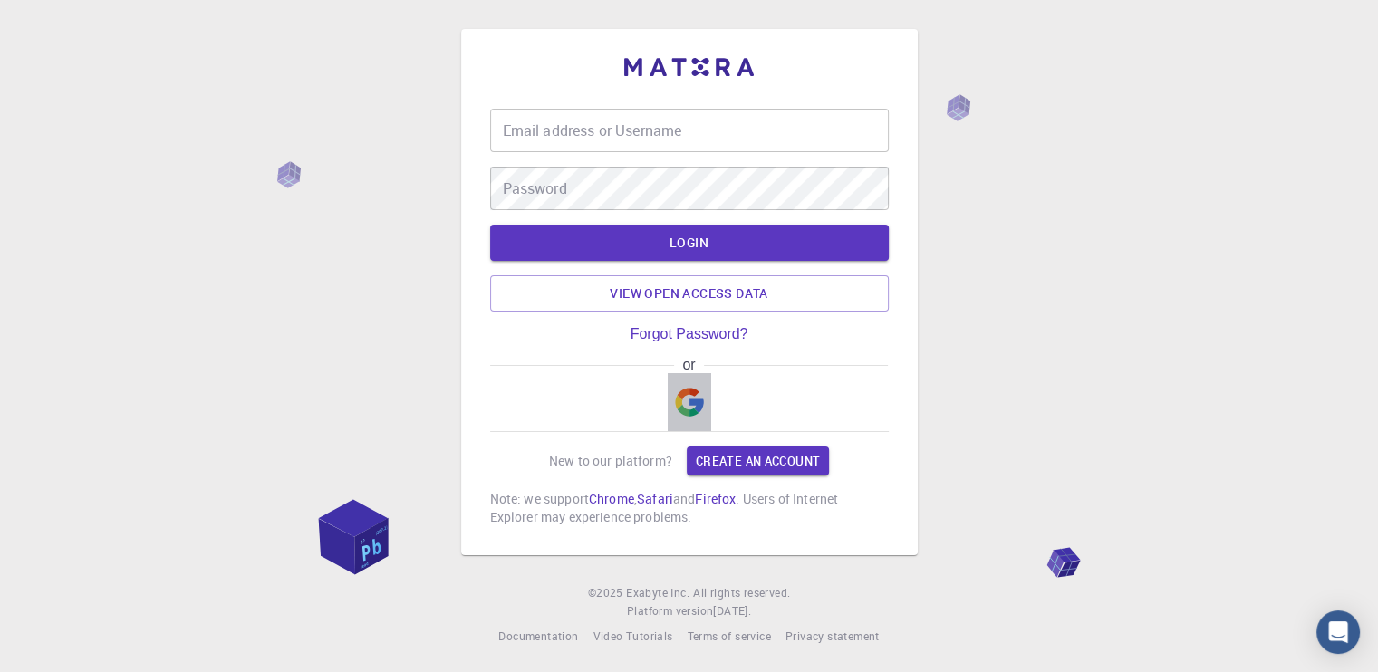
click at [698, 407] on img "button" at bounding box center [689, 402] width 29 height 29
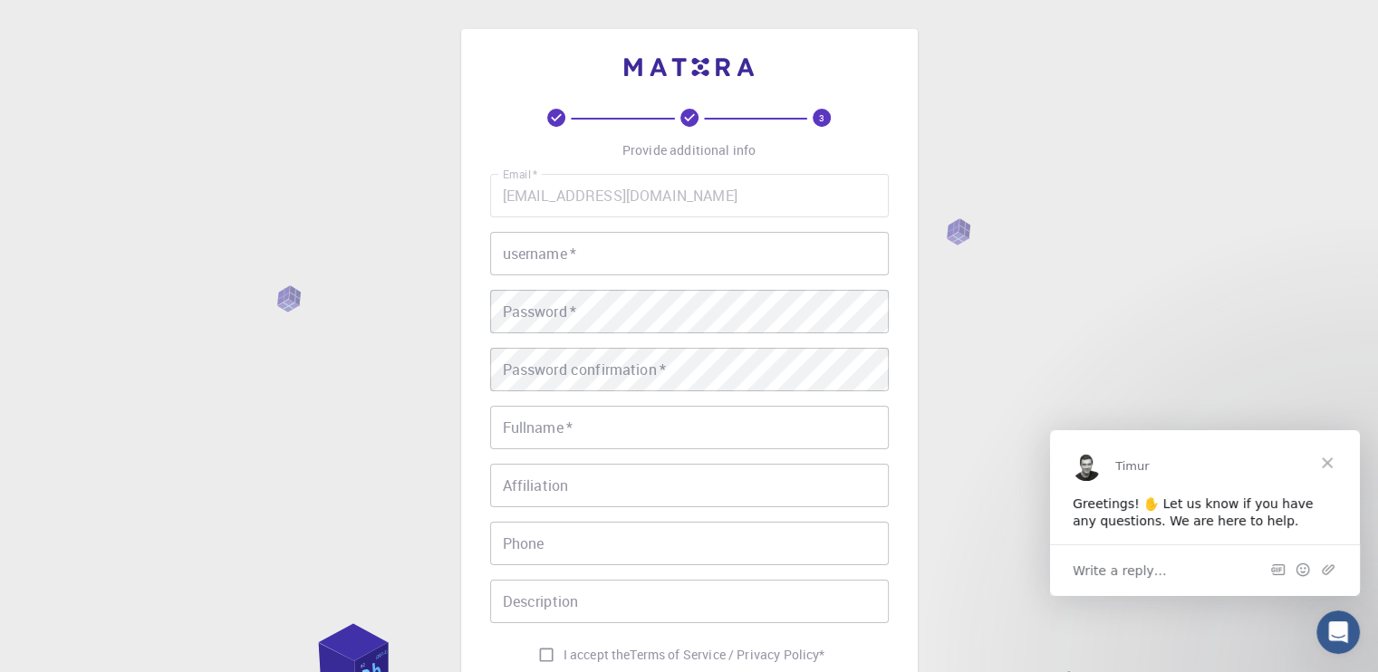
click at [566, 260] on input "username   *" at bounding box center [689, 253] width 398 height 43
type input "س"
type input "said"
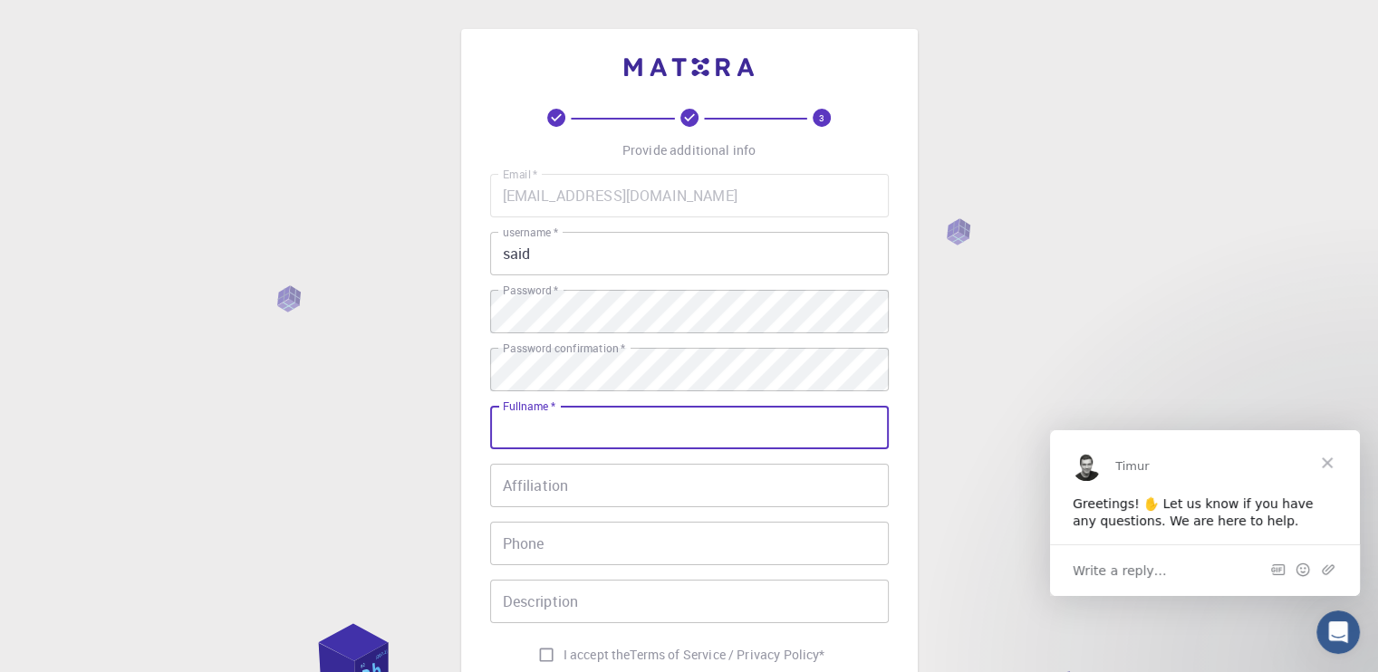
click at [620, 435] on input "Fullname   *" at bounding box center [689, 427] width 398 height 43
type input "said alaamri"
click at [609, 492] on input "Affiliation" at bounding box center [689, 485] width 398 height 43
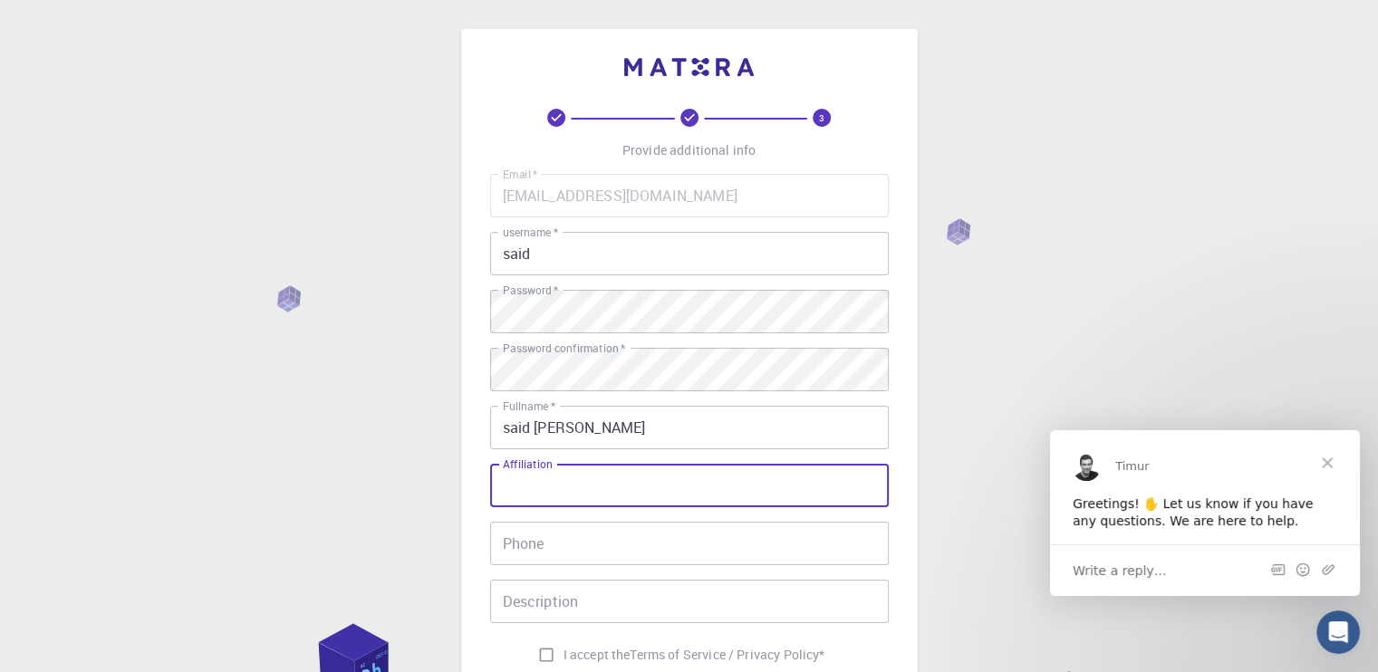
click at [594, 550] on input "Phone" at bounding box center [689, 543] width 398 height 43
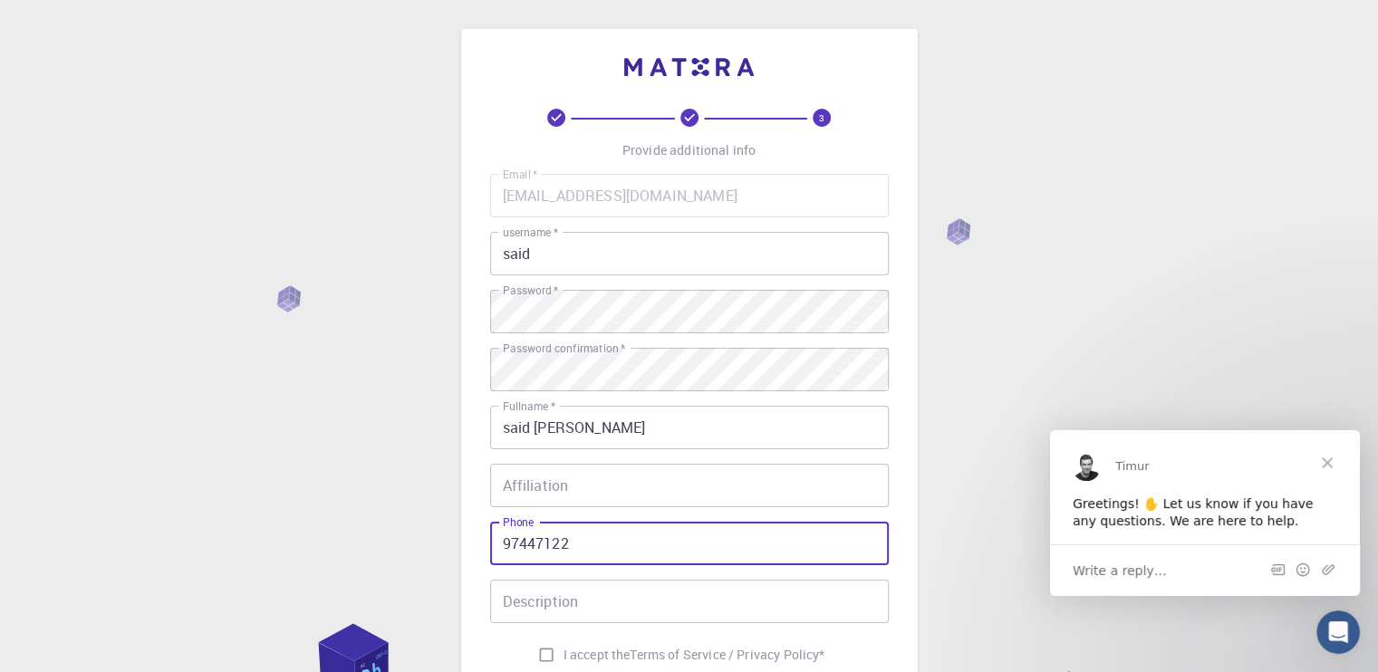
type input "97447122"
click at [533, 476] on div "Affiliation Affiliation" at bounding box center [689, 485] width 398 height 43
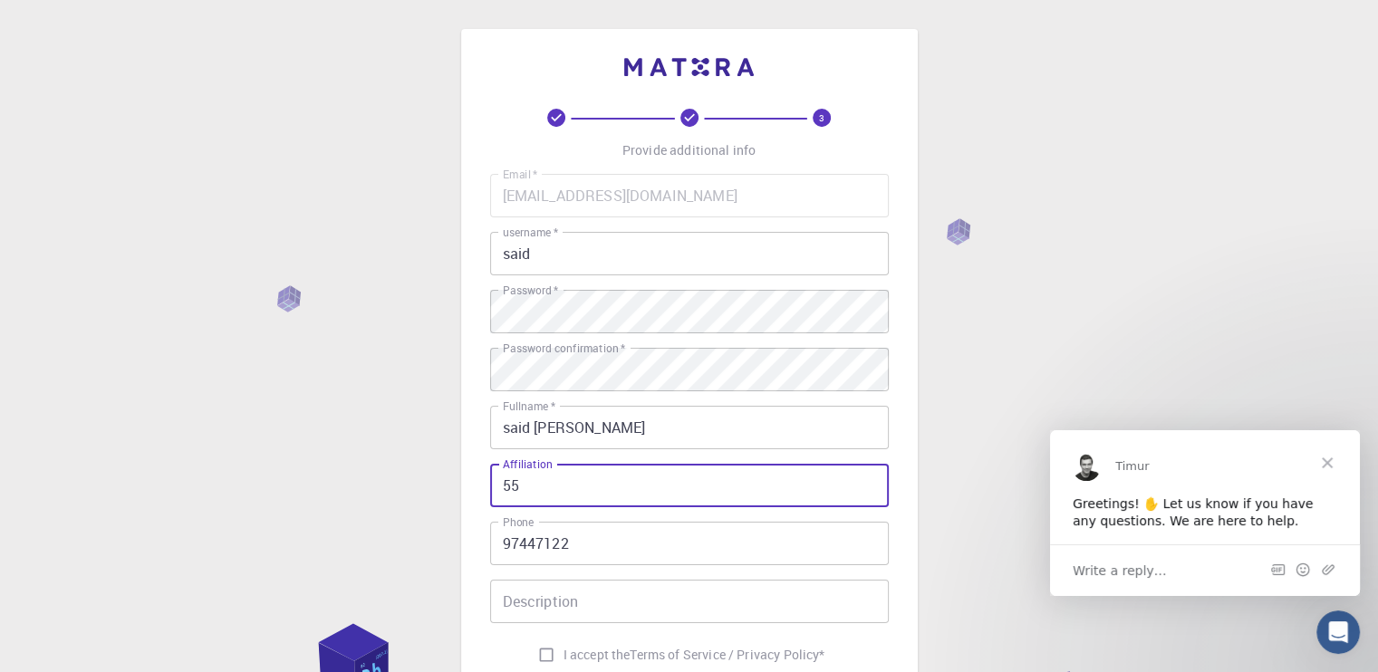
type input "55"
click at [569, 605] on input "Description" at bounding box center [689, 601] width 398 height 43
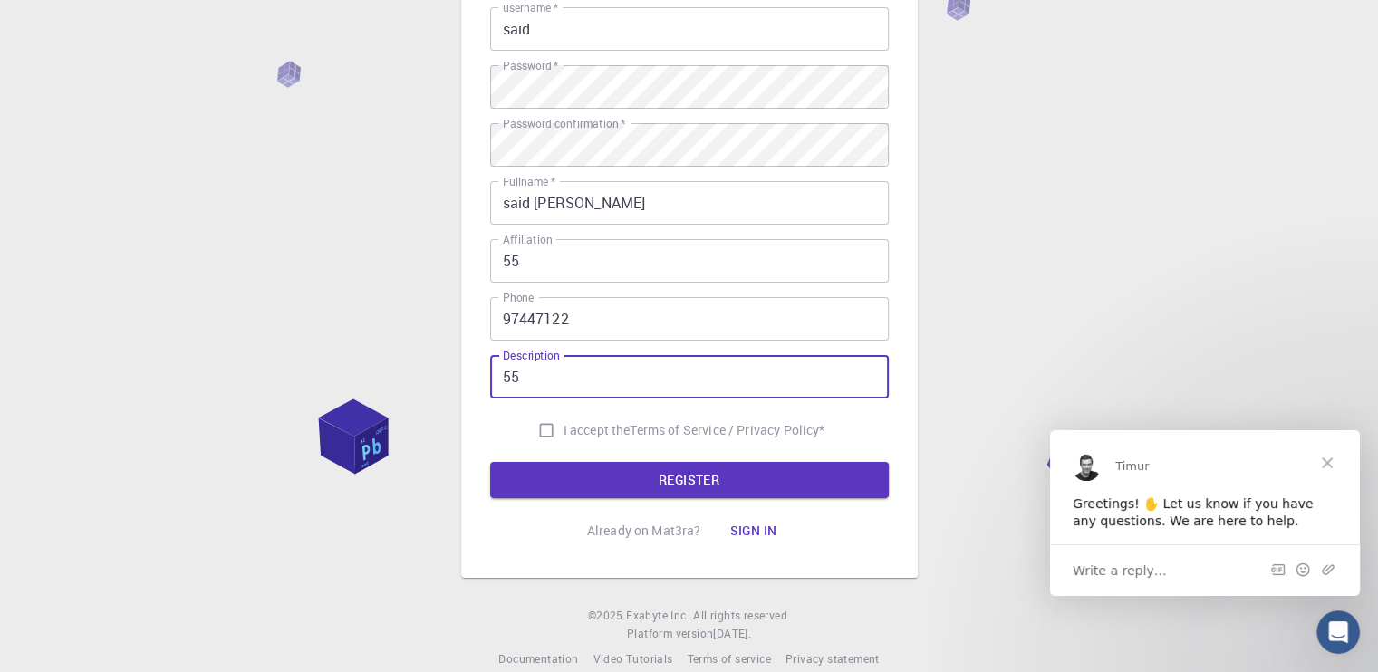
scroll to position [249, 0]
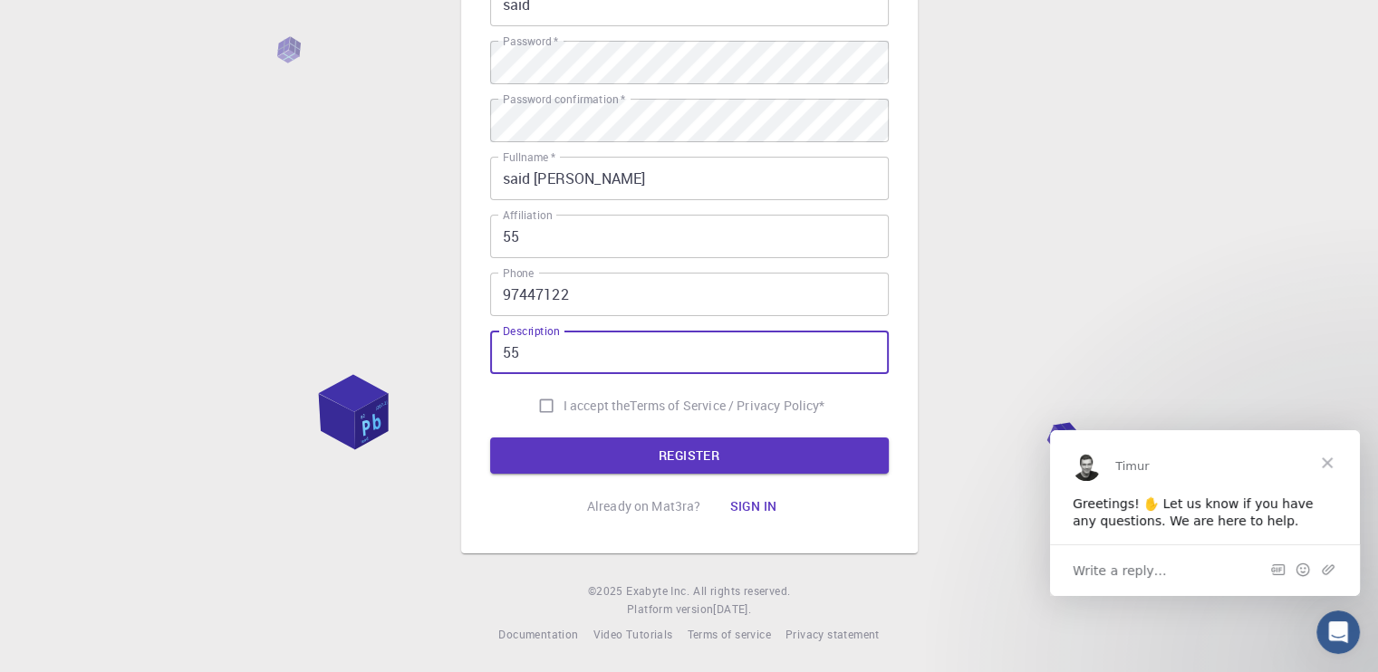
type input "55"
click at [538, 401] on input "I accept the Terms of Service / Privacy Policy *" at bounding box center [546, 406] width 34 height 34
checkbox input "true"
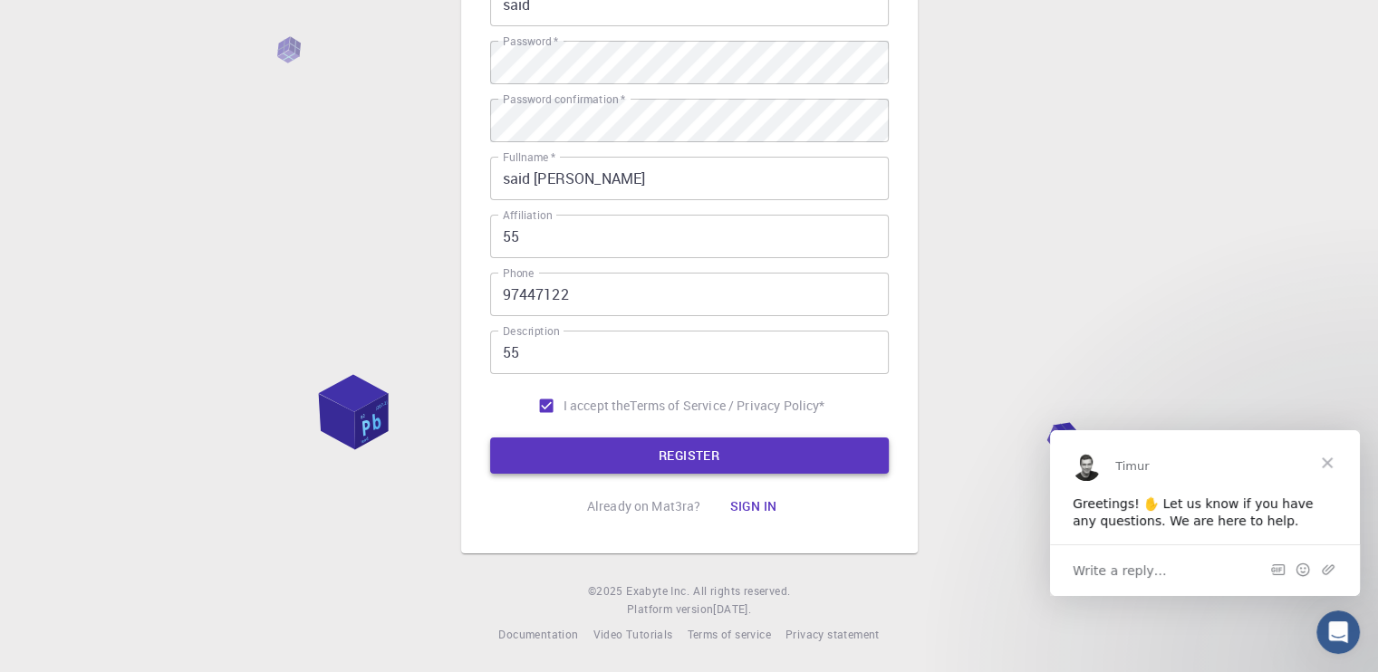
click at [553, 453] on button "REGISTER" at bounding box center [689, 455] width 398 height 36
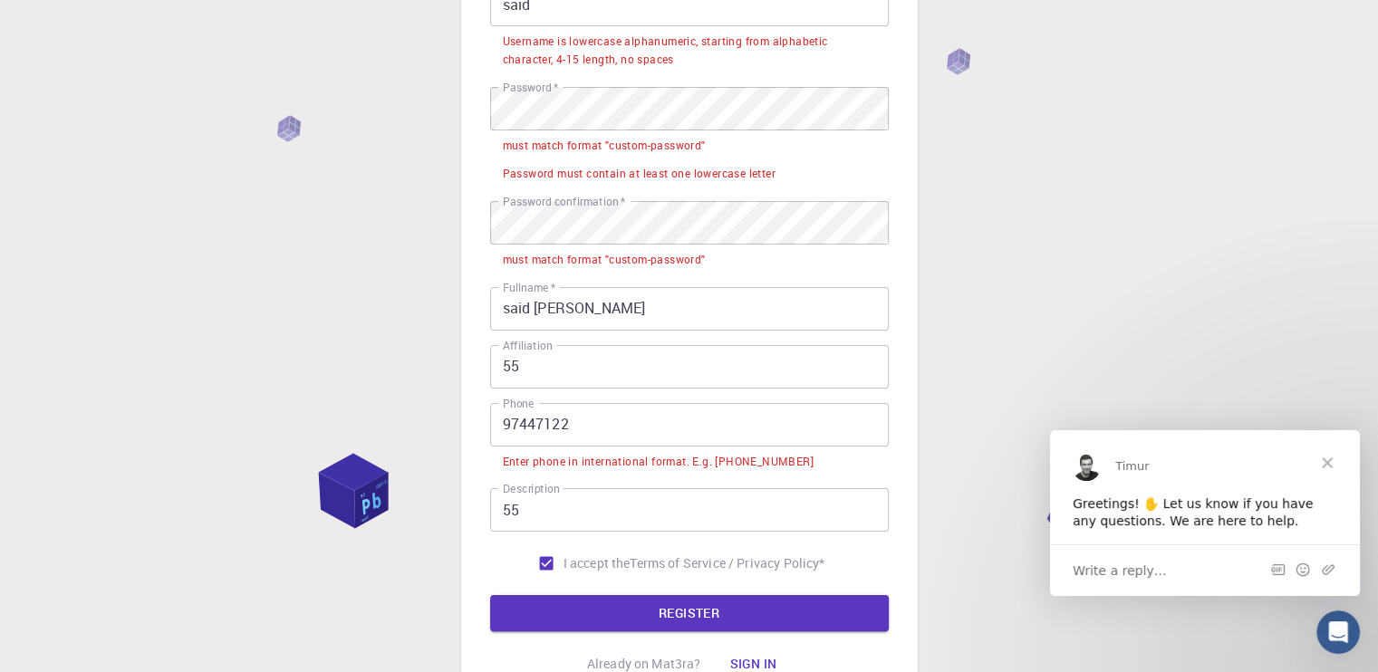
click at [594, 421] on input "97447122" at bounding box center [689, 424] width 398 height 43
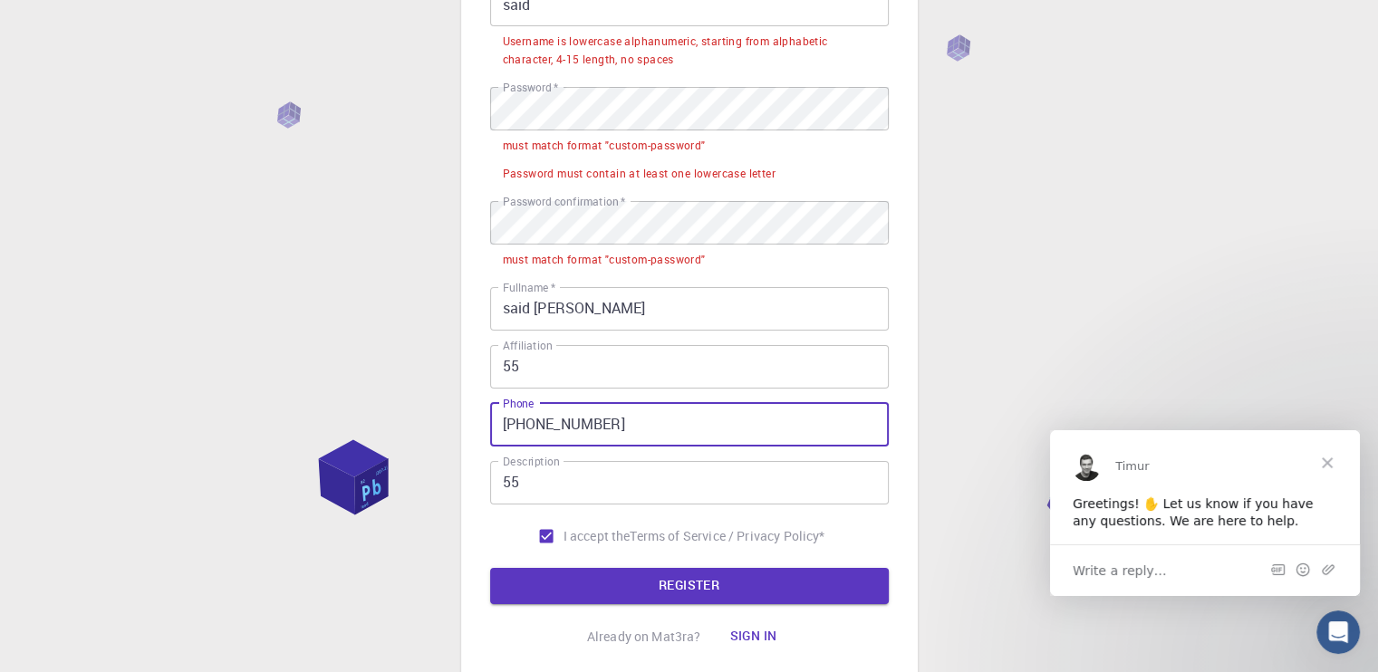
type input "+96897447122"
click at [590, 379] on input "55" at bounding box center [689, 366] width 398 height 43
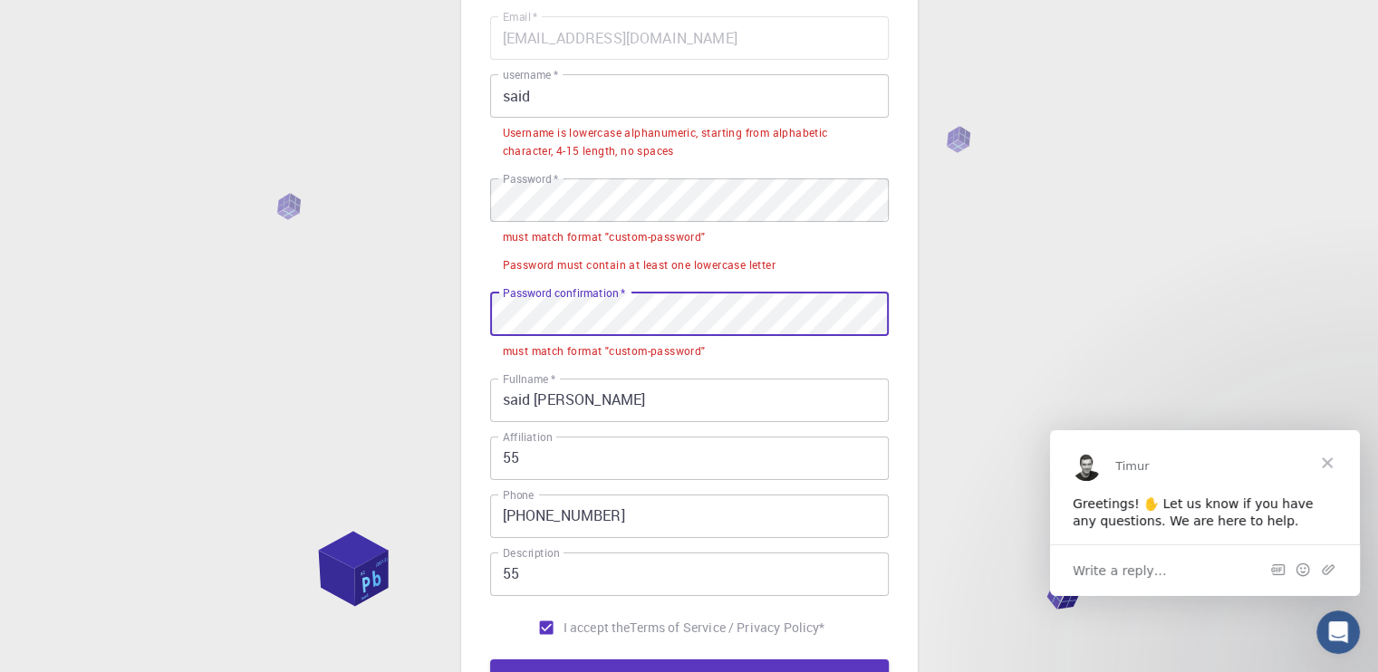
scroll to position [158, 0]
click at [565, 104] on input "said" at bounding box center [689, 94] width 398 height 43
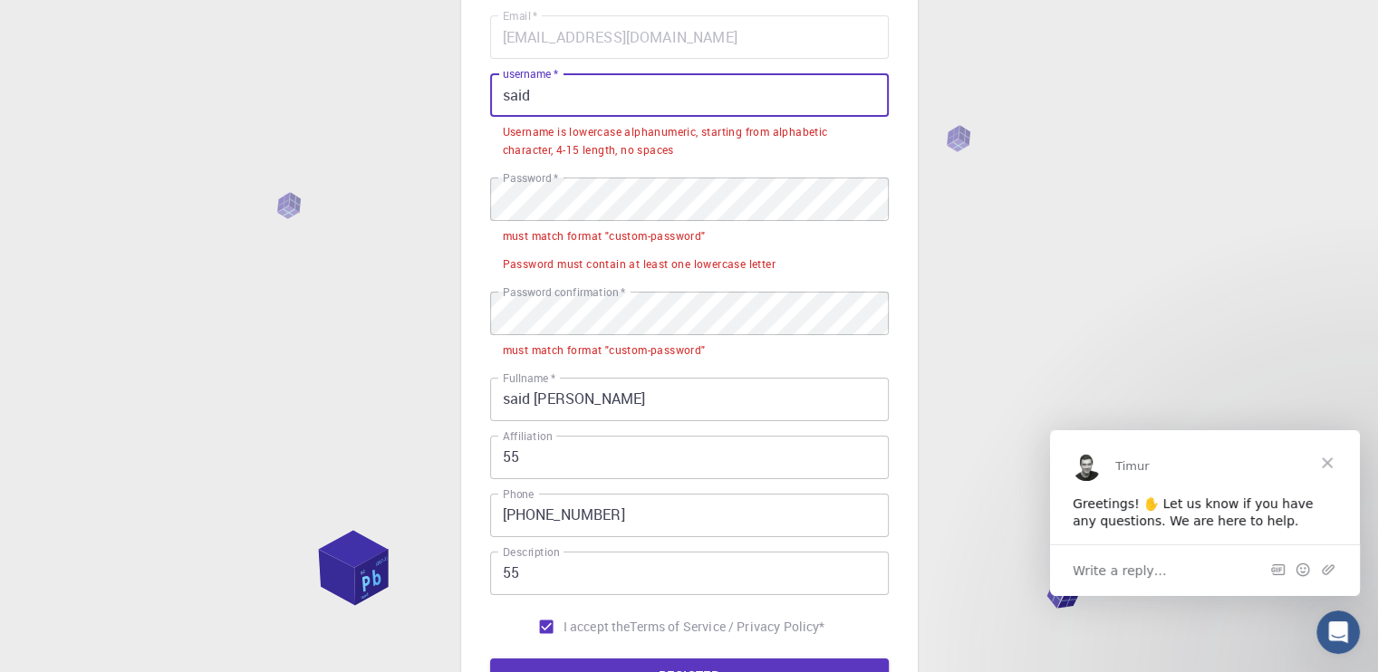
click at [565, 104] on input "said" at bounding box center [689, 94] width 398 height 43
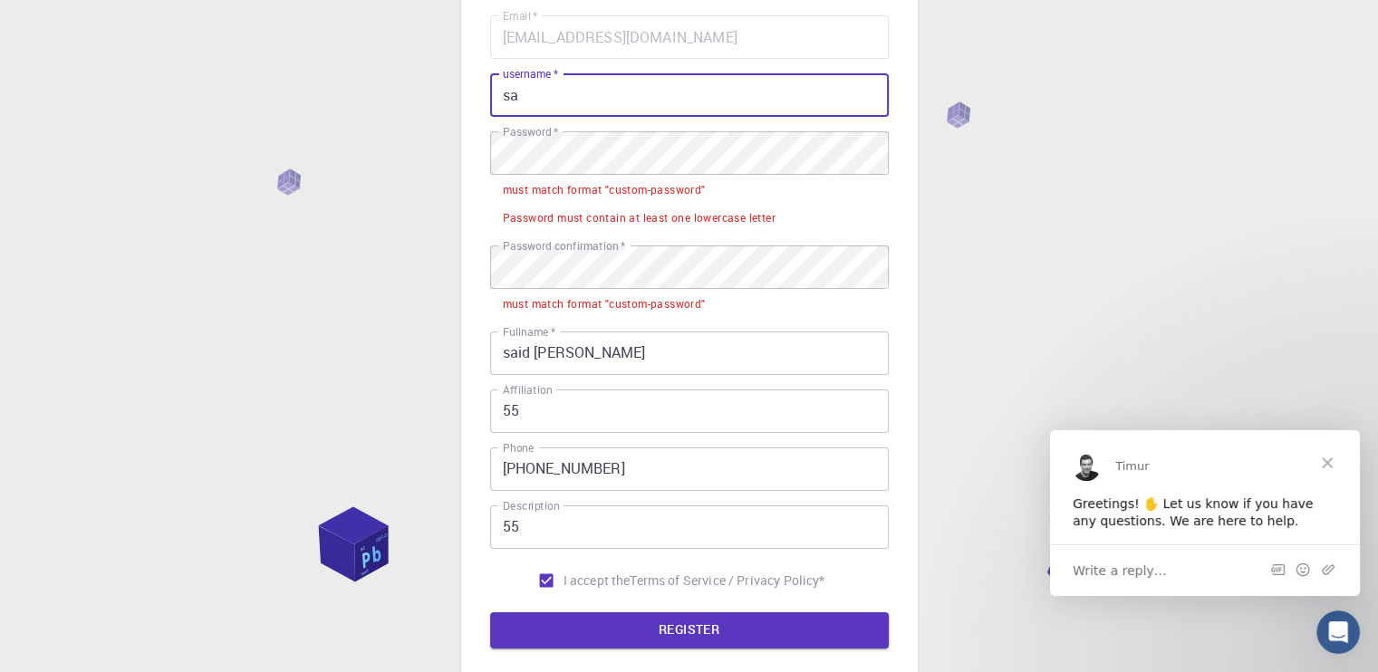
type input "s"
type input "a"
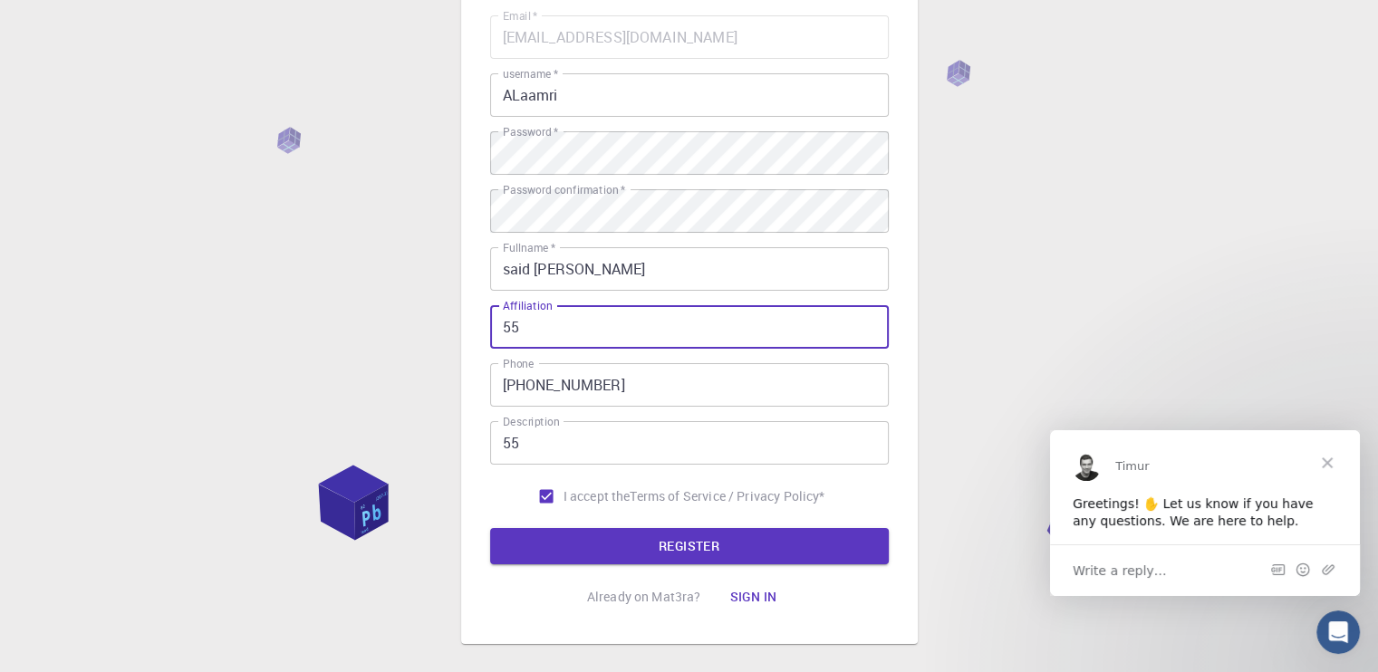
click at [648, 343] on input "55" at bounding box center [689, 326] width 398 height 43
click at [686, 557] on button "REGISTER" at bounding box center [689, 546] width 398 height 36
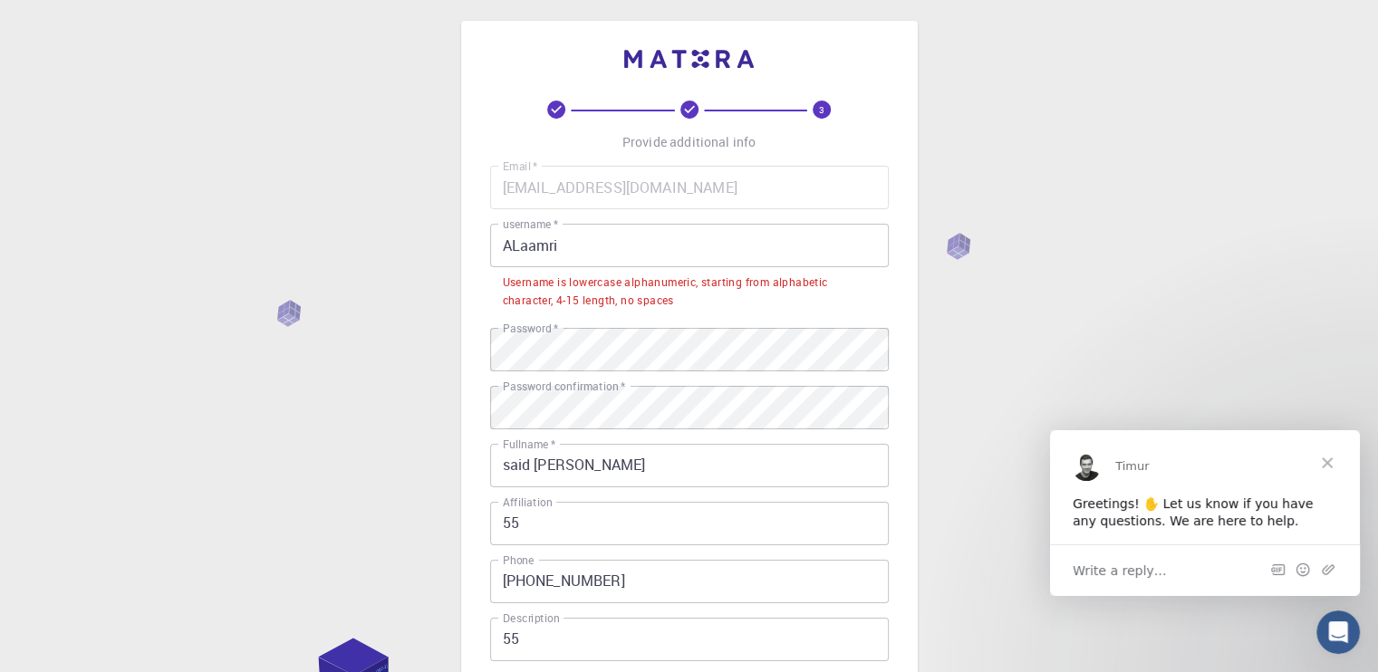
scroll to position [0, 0]
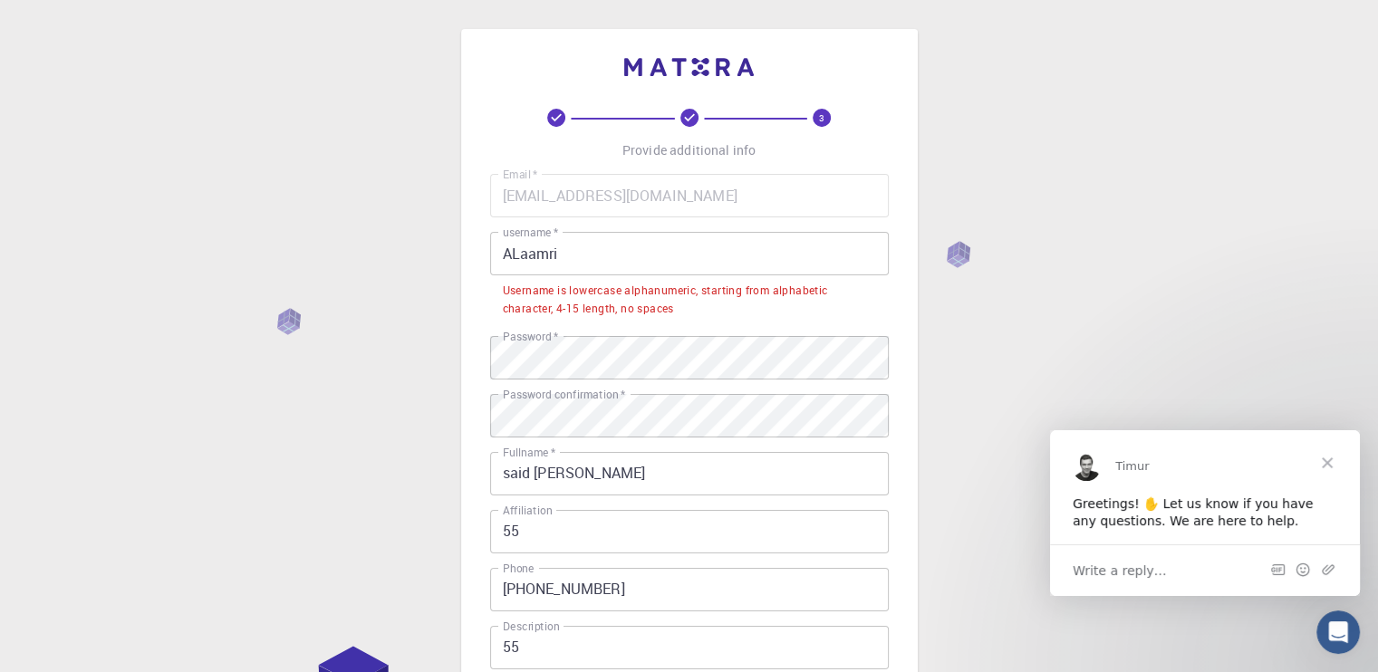
click at [627, 256] on input "ALaamri" at bounding box center [689, 253] width 398 height 43
drag, startPoint x: 516, startPoint y: 255, endPoint x: 503, endPoint y: 259, distance: 14.1
click at [503, 259] on input "ALaamri" at bounding box center [689, 253] width 398 height 43
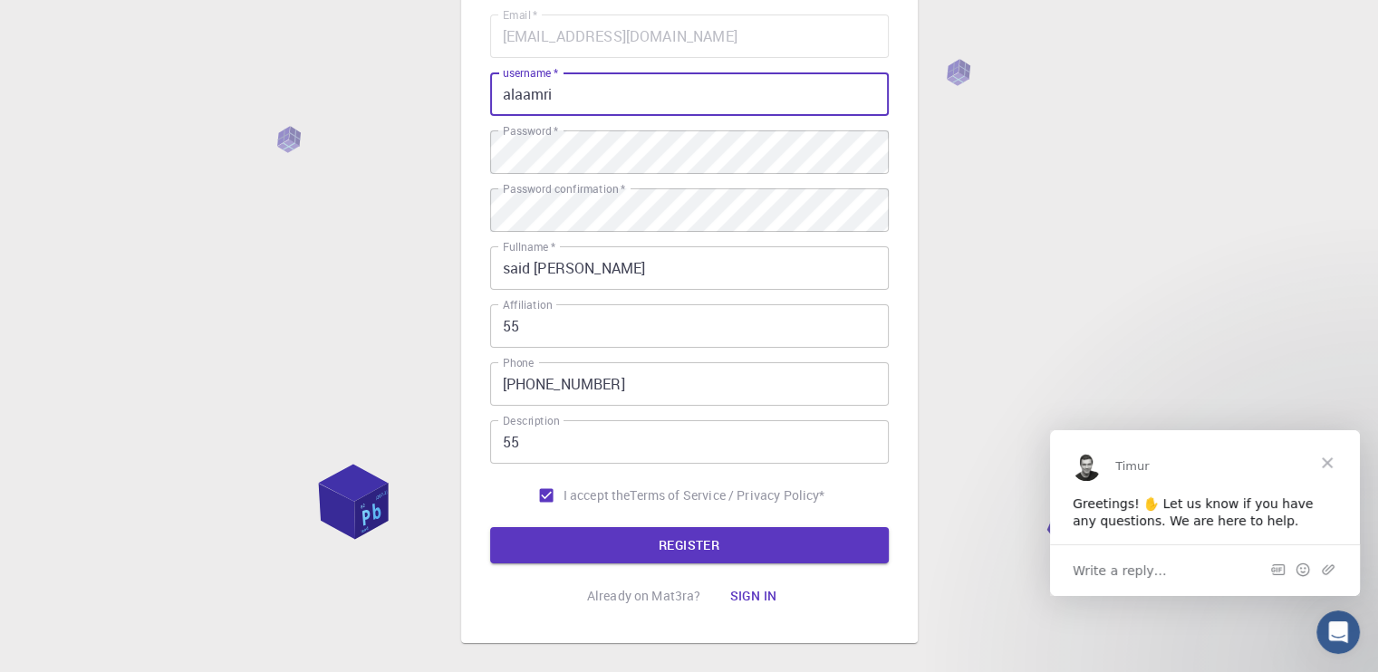
scroll to position [249, 0]
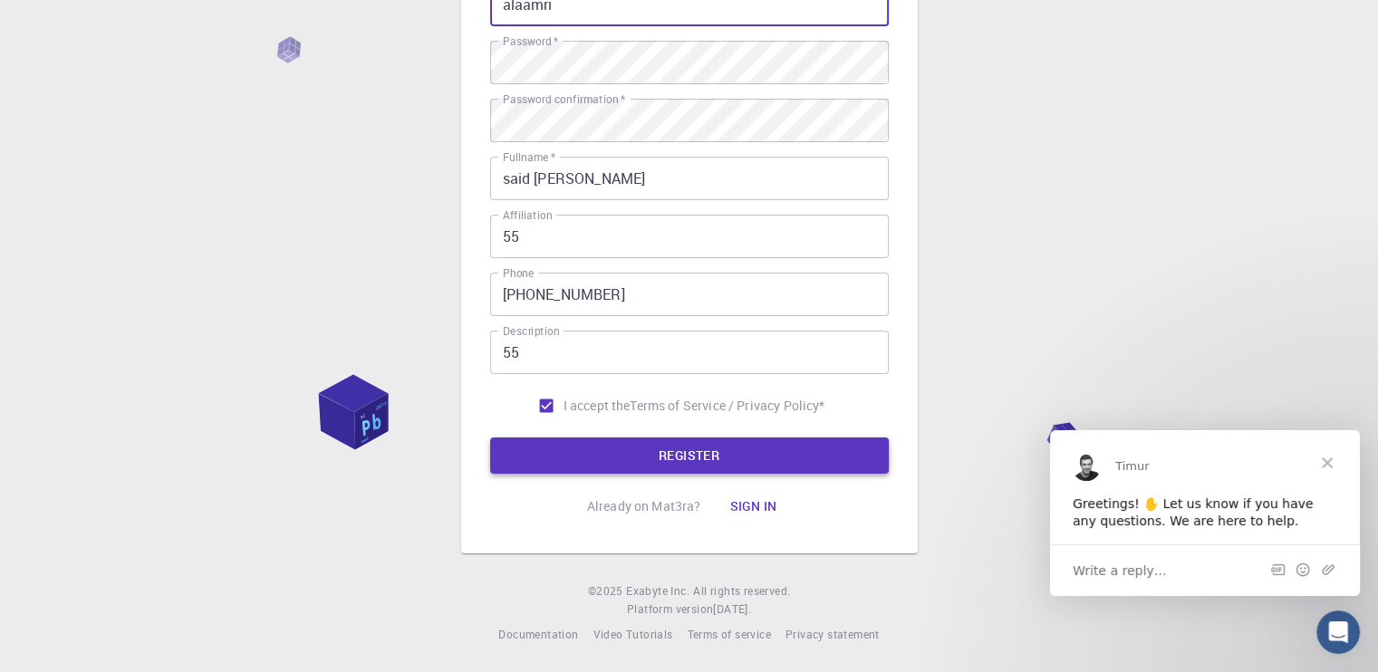
type input "alaamri"
click at [660, 449] on button "REGISTER" at bounding box center [689, 455] width 398 height 36
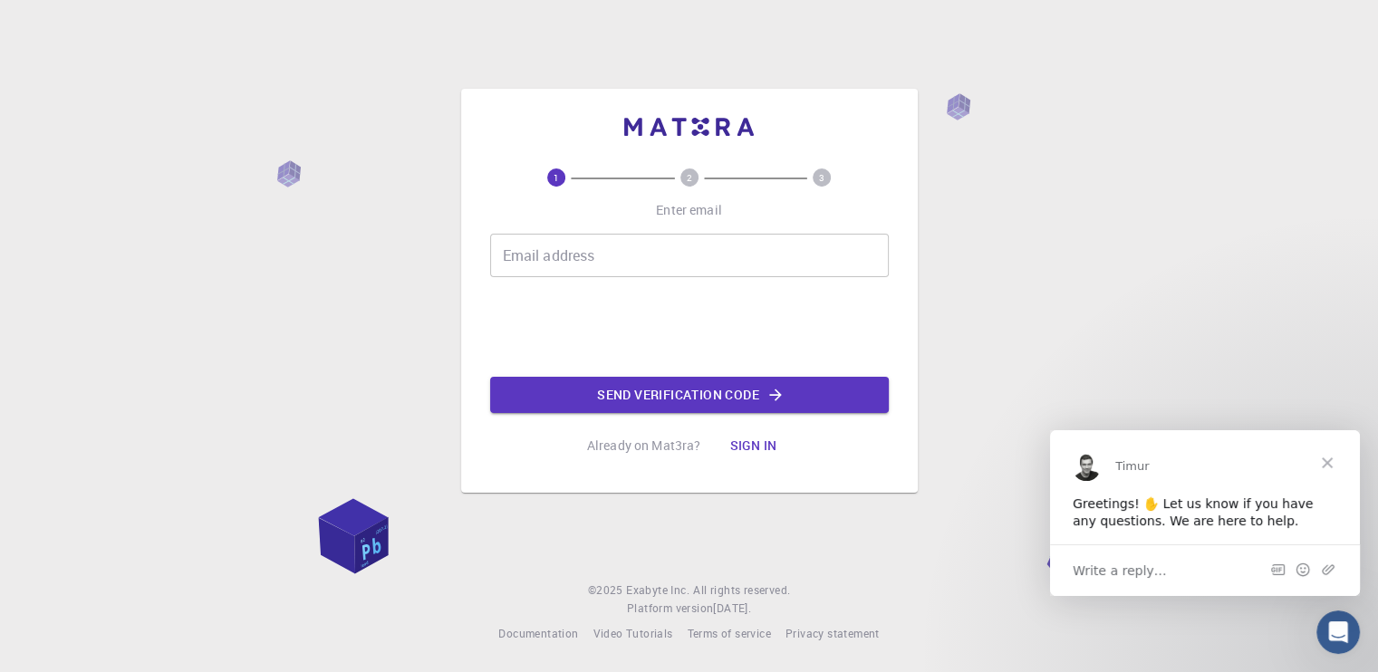
scroll to position [0, 0]
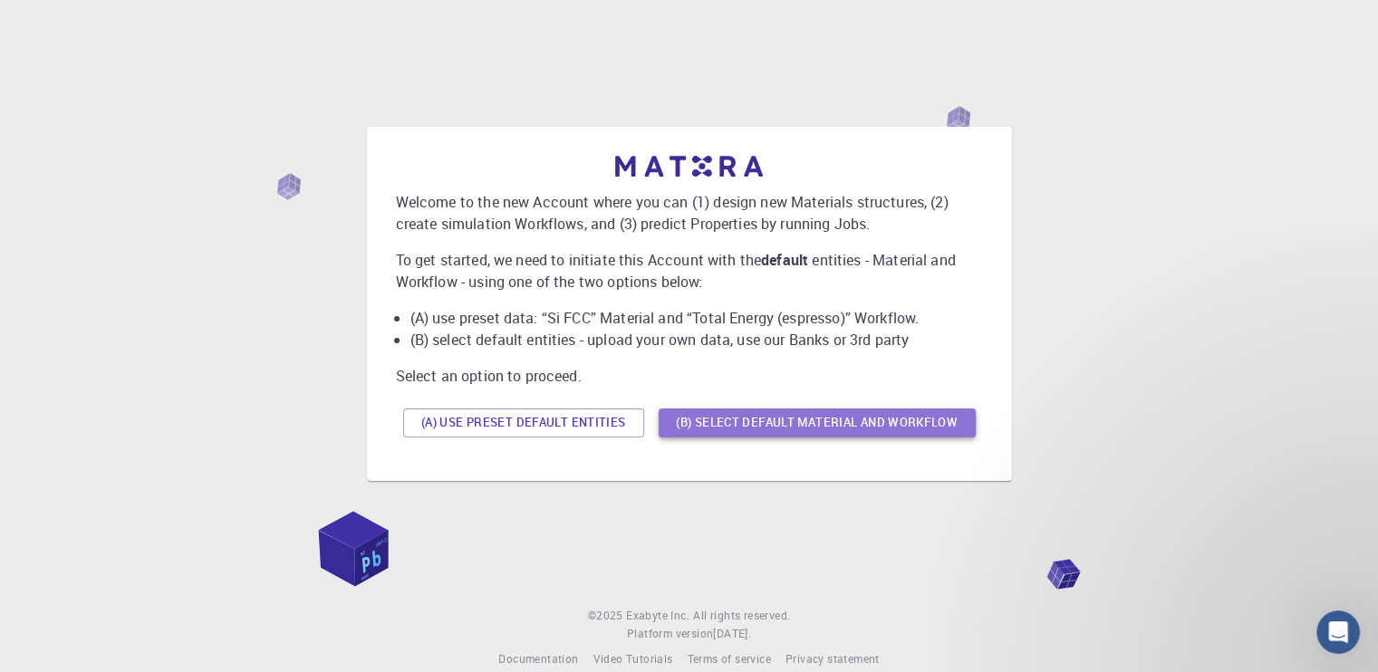
click at [780, 424] on button "(B) Select default material and workflow" at bounding box center [816, 422] width 317 height 29
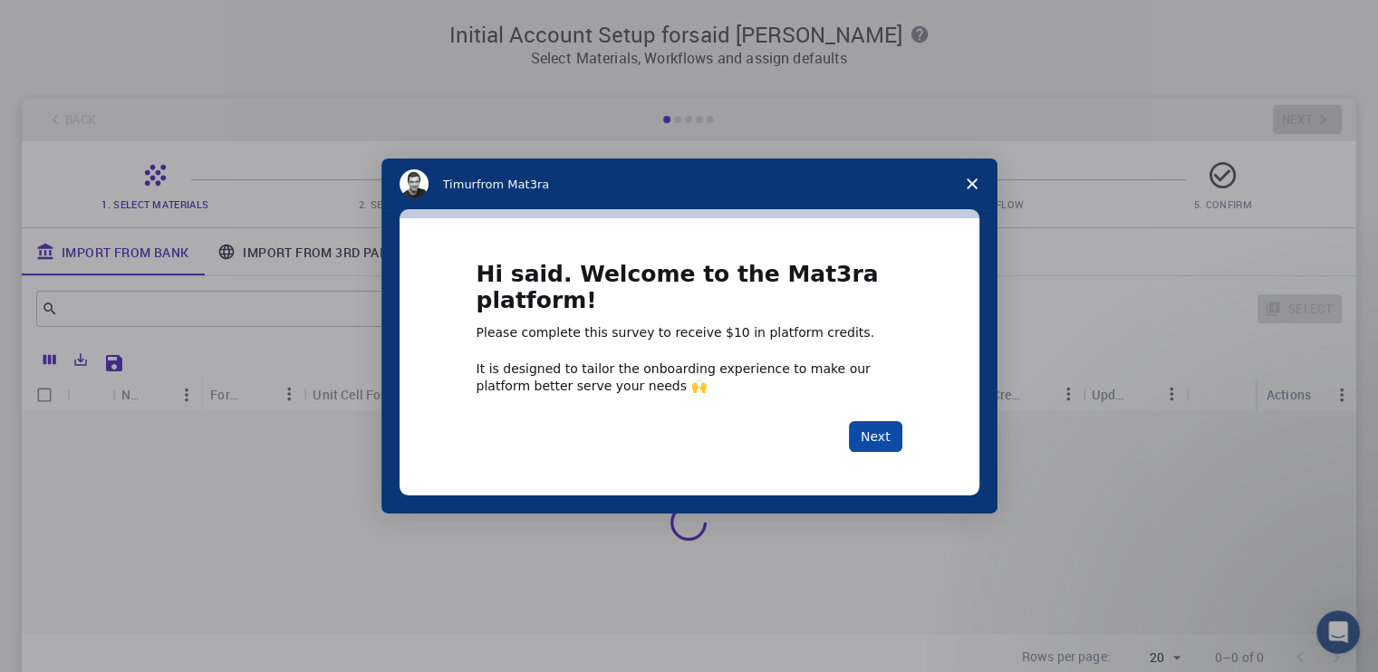
click at [883, 444] on button "Next" at bounding box center [875, 436] width 53 height 31
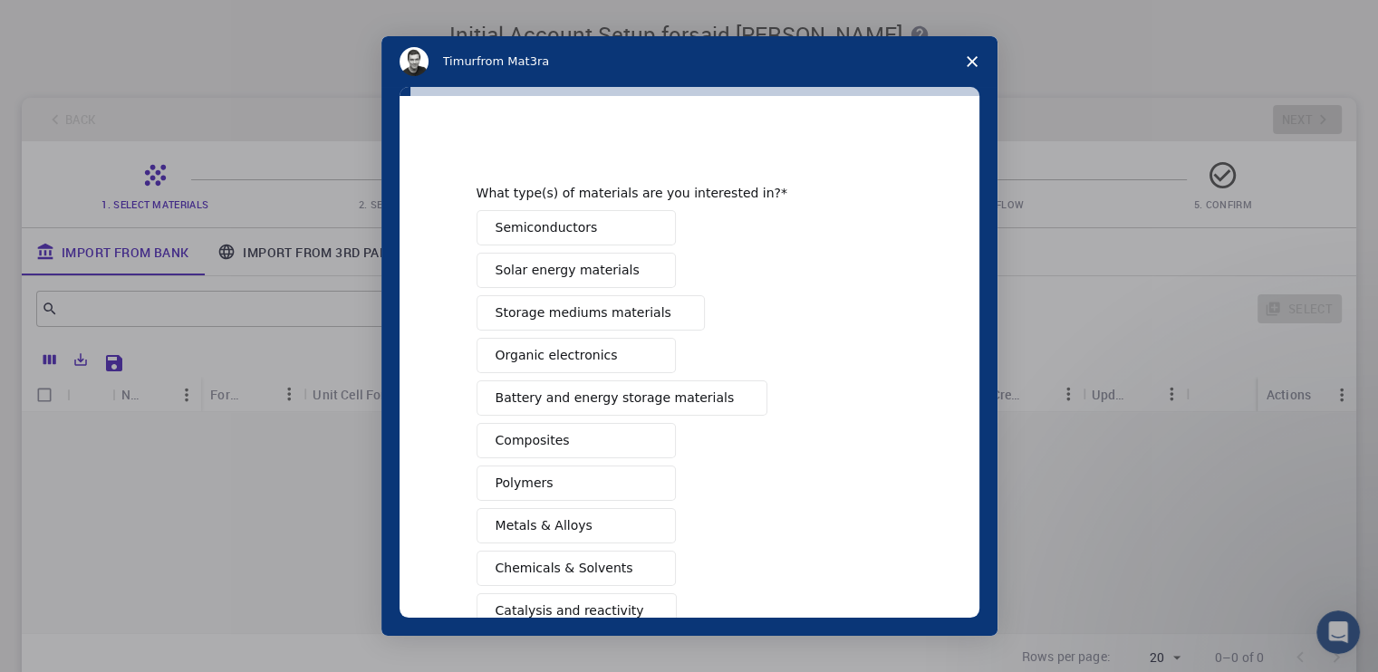
click at [517, 223] on button "Semiconductors" at bounding box center [575, 227] width 199 height 35
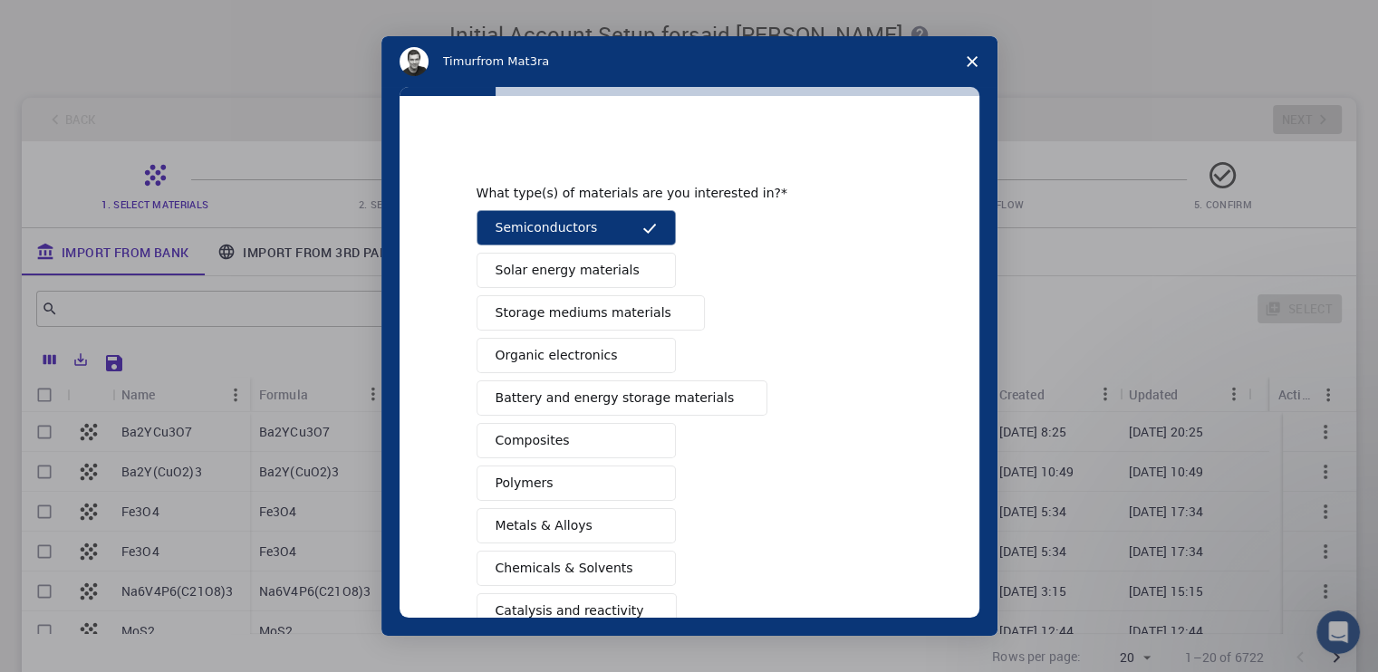
click at [584, 286] on button "Solar energy materials" at bounding box center [575, 270] width 199 height 35
click at [580, 315] on span "Storage mediums materials" at bounding box center [583, 312] width 176 height 19
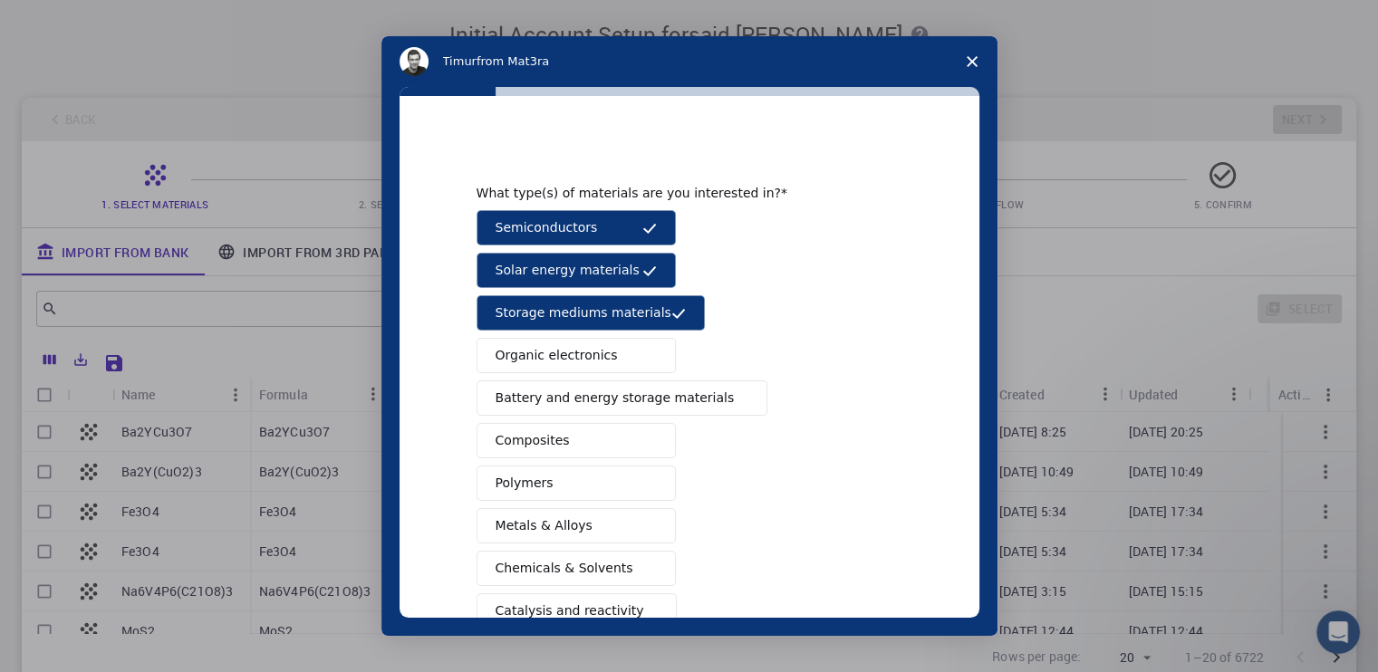
click at [590, 367] on button "Organic electronics" at bounding box center [575, 355] width 199 height 35
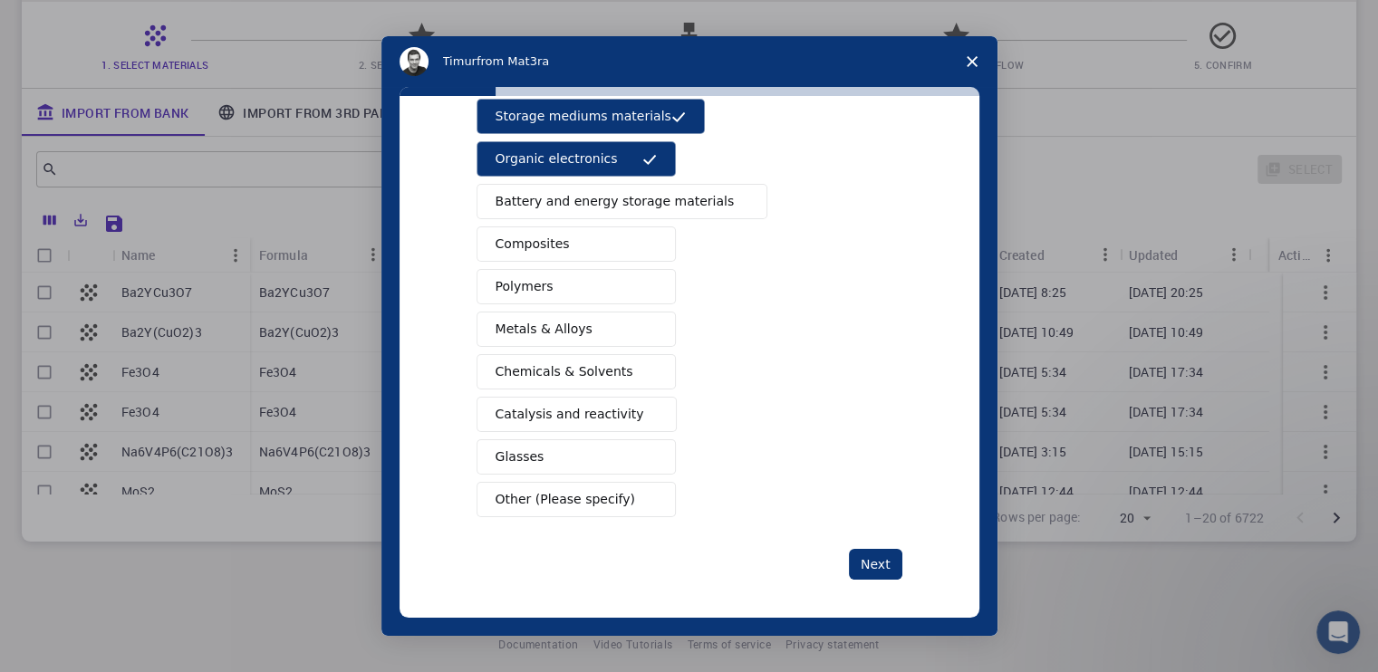
scroll to position [149, 0]
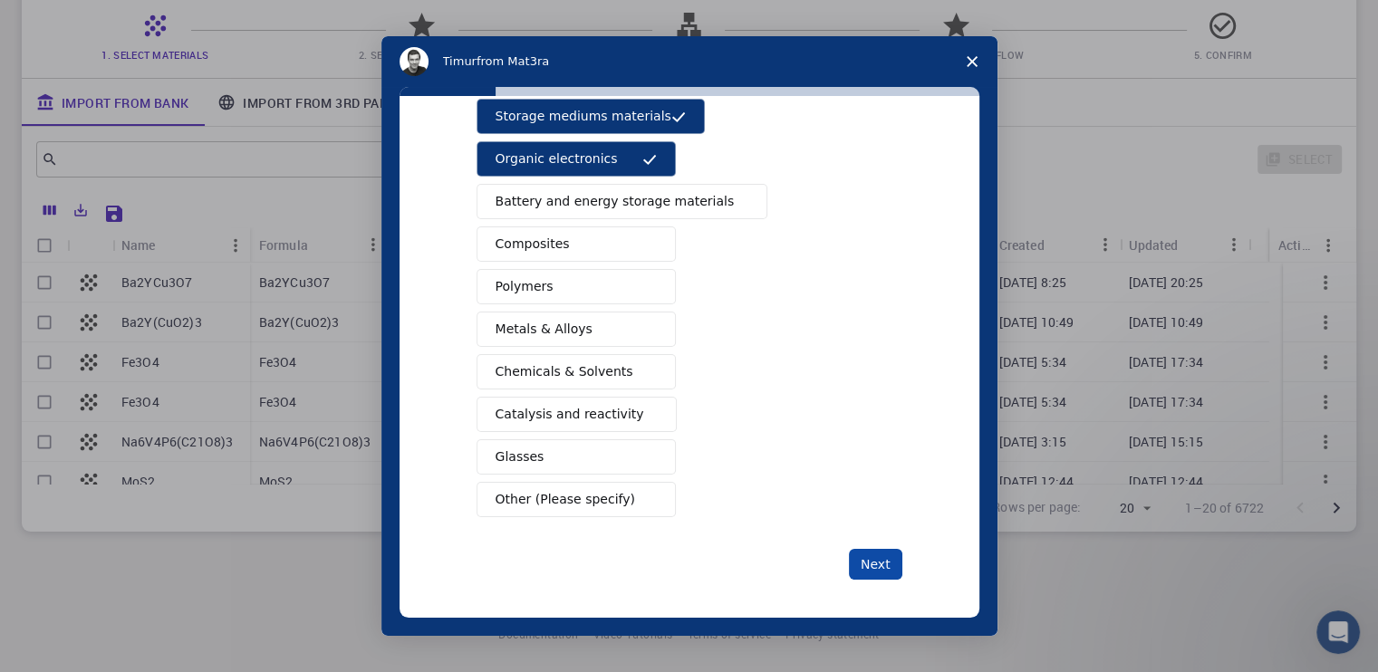
click at [869, 557] on button "Next" at bounding box center [875, 564] width 53 height 31
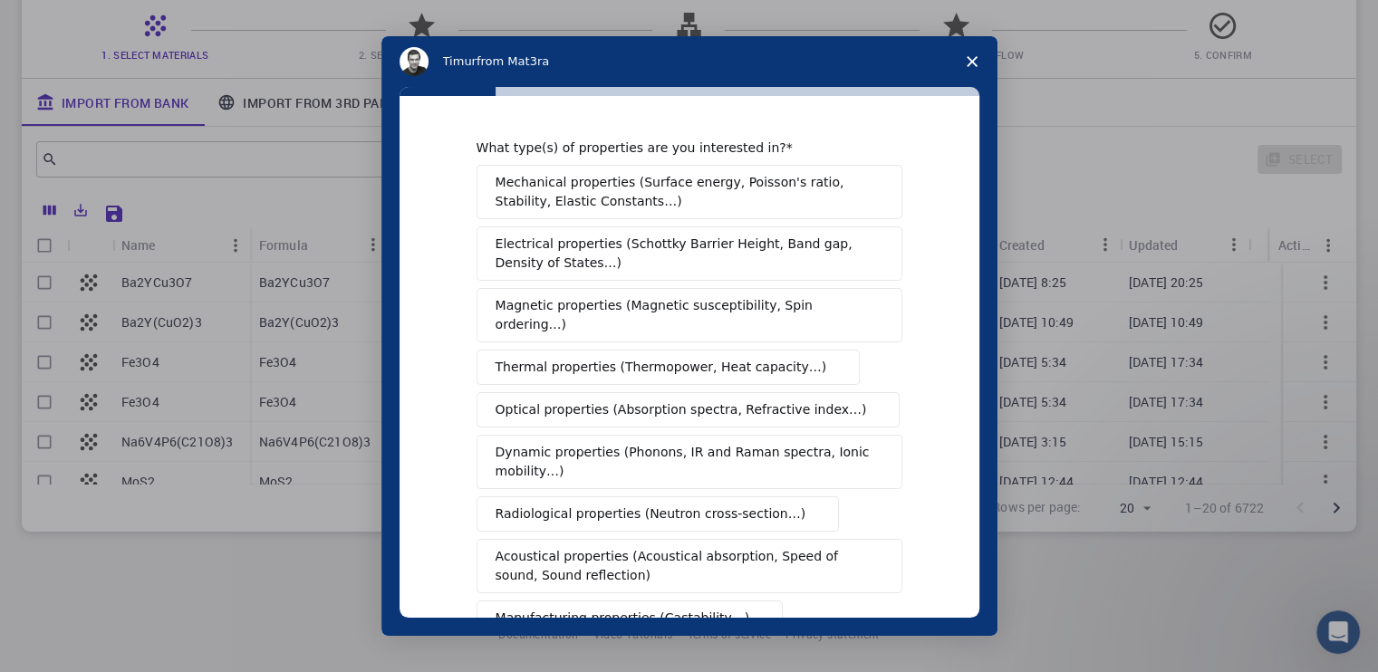
click at [668, 399] on button "Optical properties (Absorption spectra, Refractive index…)" at bounding box center [688, 409] width 424 height 35
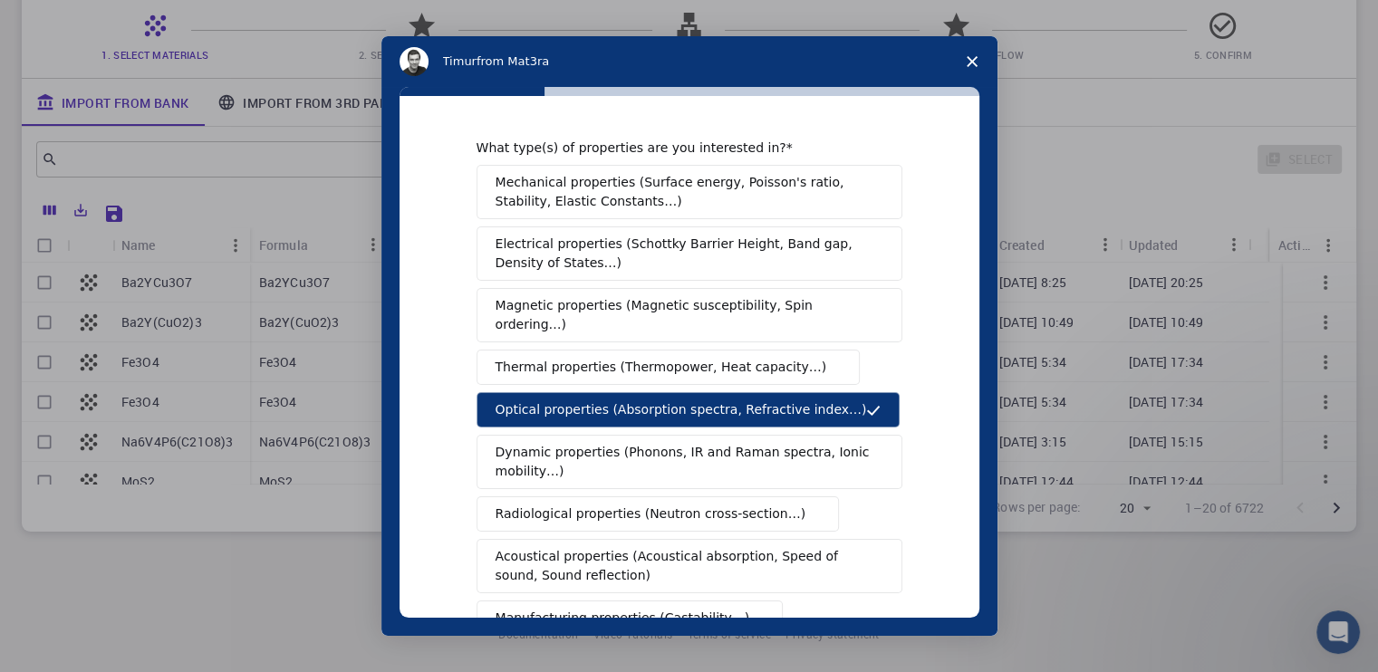
click at [672, 293] on button "Magnetic properties (Magnetic susceptibility, Spin ordering…)" at bounding box center [689, 315] width 426 height 54
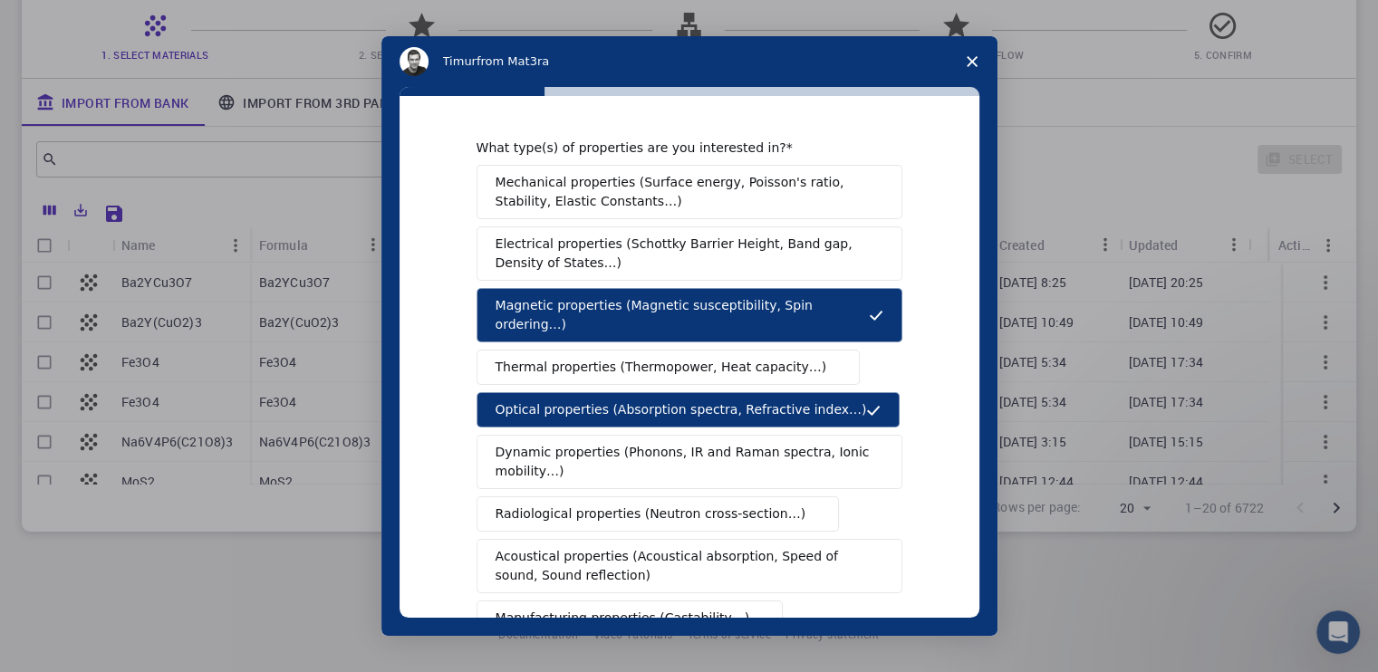
click at [622, 168] on button "Mechanical properties (Surface energy, Poisson's ratio, Stability, Elastic Cons…" at bounding box center [689, 192] width 426 height 54
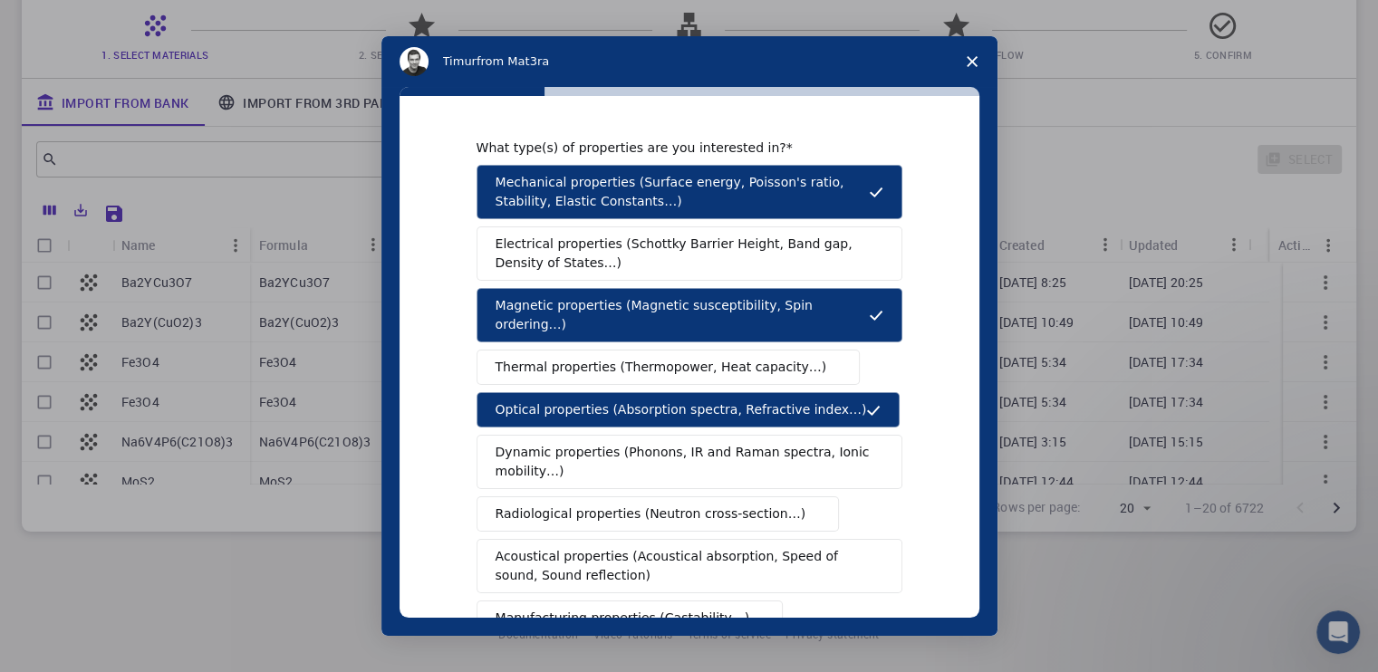
scroll to position [291, 0]
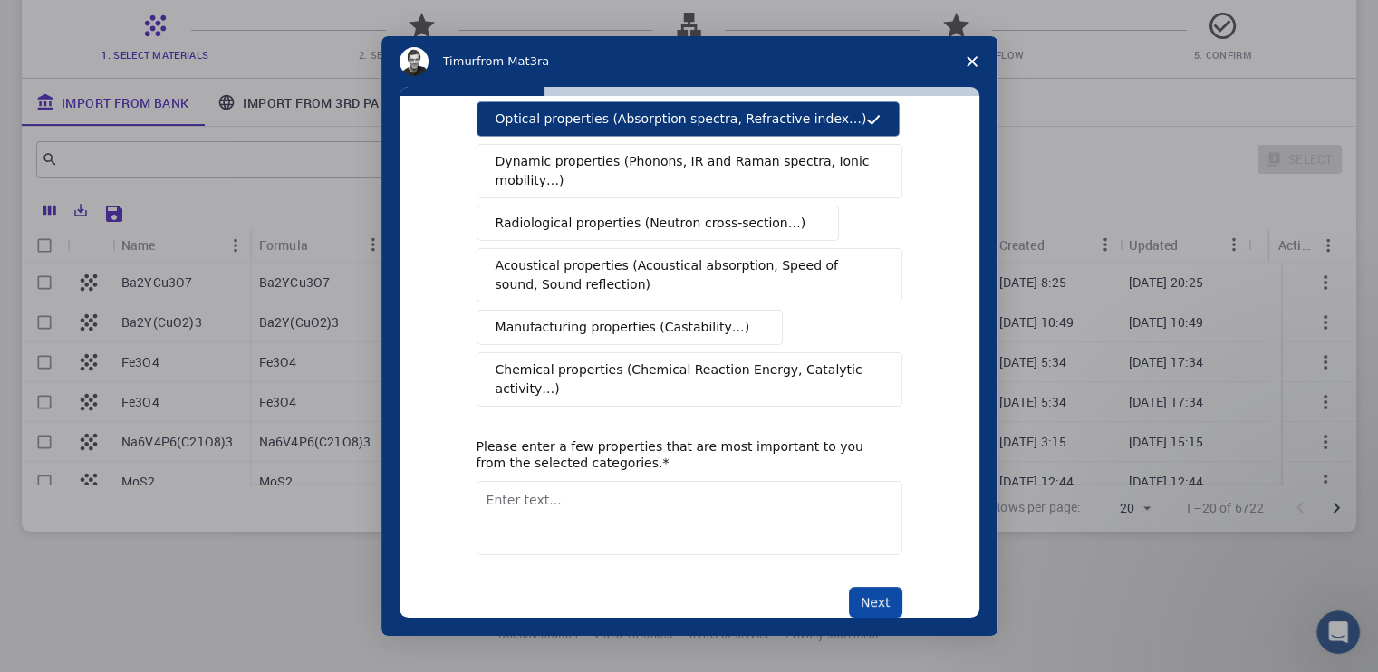
click at [880, 587] on button "Next" at bounding box center [875, 602] width 53 height 31
click at [674, 481] on textarea "Enter text..." at bounding box center [689, 518] width 426 height 74
type textarea "uduf"
click at [861, 587] on button "Next" at bounding box center [875, 602] width 53 height 31
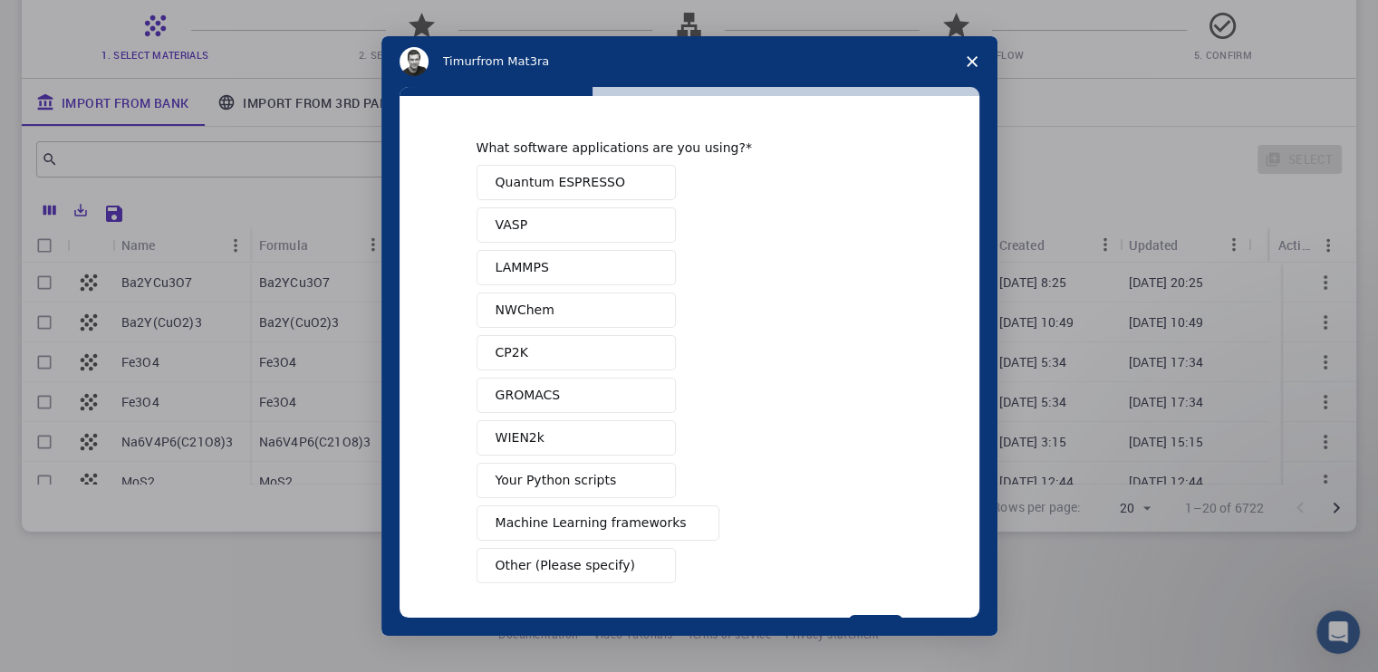
drag, startPoint x: 553, startPoint y: 278, endPoint x: 558, endPoint y: 346, distance: 68.1
click at [553, 279] on button "LAMMPS" at bounding box center [575, 267] width 199 height 35
click at [562, 365] on button "CP2K" at bounding box center [575, 352] width 199 height 35
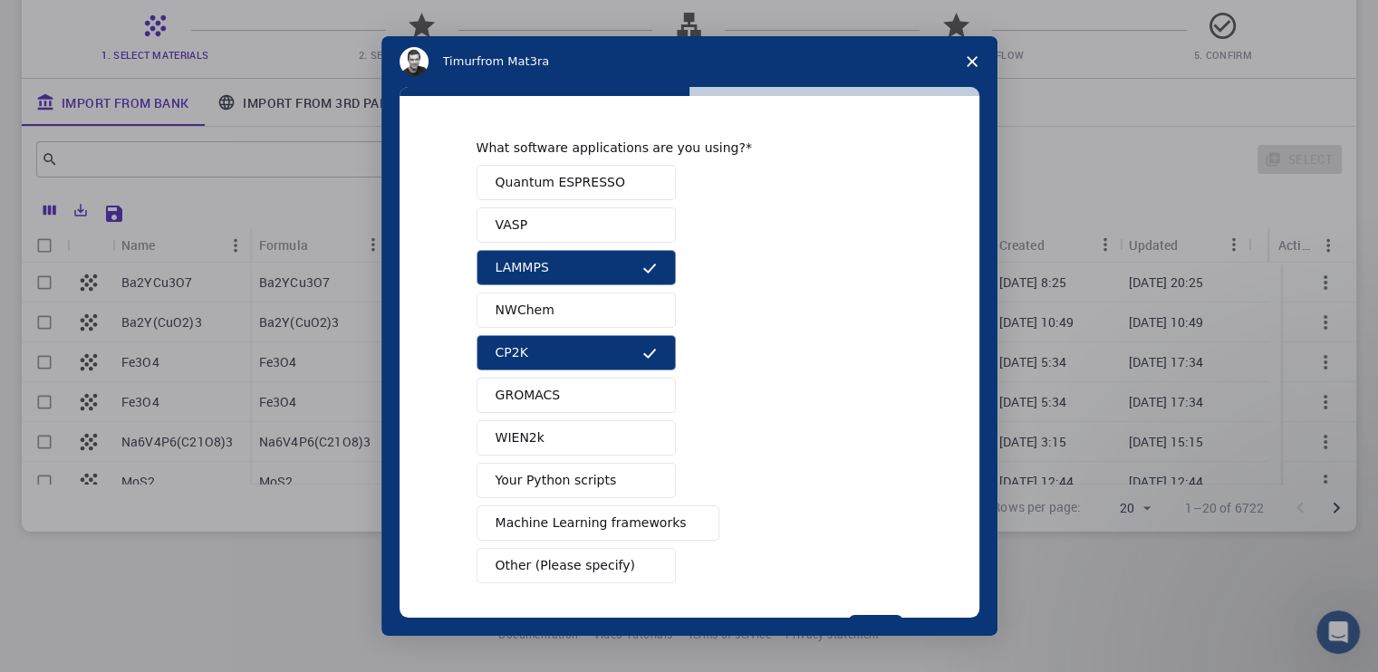
drag, startPoint x: 580, startPoint y: 422, endPoint x: 585, endPoint y: 469, distance: 47.4
click at [581, 458] on div "Quantum ESPRESSO VASP LAMMPS NWChem CP2K GROMACS WIEN2k Your Python scripts Mac…" at bounding box center [689, 374] width 426 height 418
drag, startPoint x: 589, startPoint y: 481, endPoint x: 593, endPoint y: 493, distance: 12.6
click at [589, 483] on span "Your Python scripts" at bounding box center [555, 480] width 121 height 19
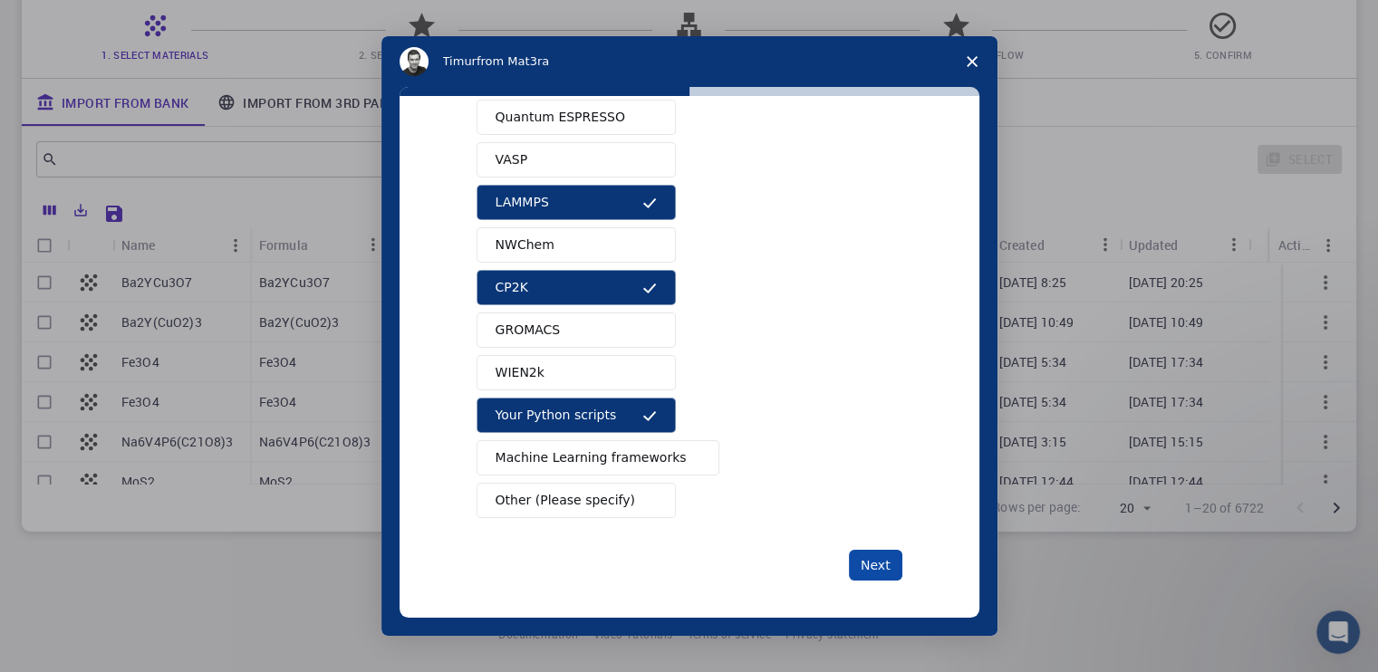
scroll to position [67, 0]
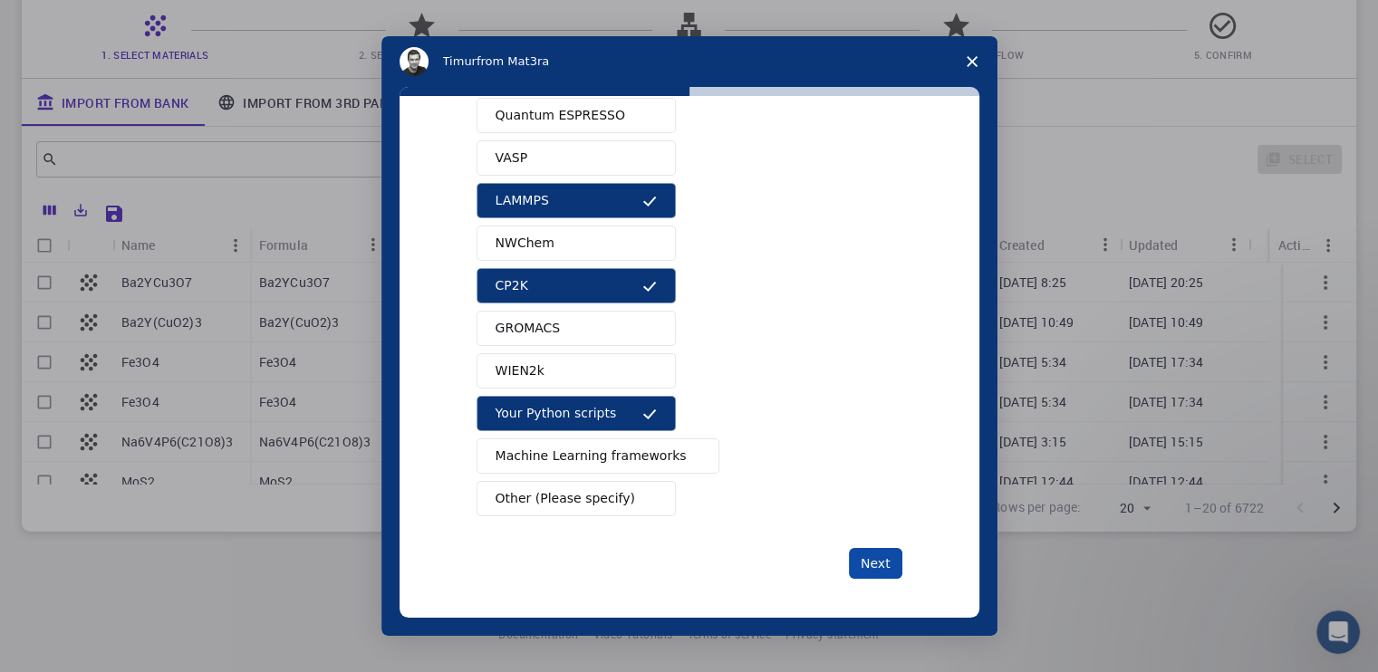
click at [866, 553] on button "Next" at bounding box center [875, 563] width 53 height 31
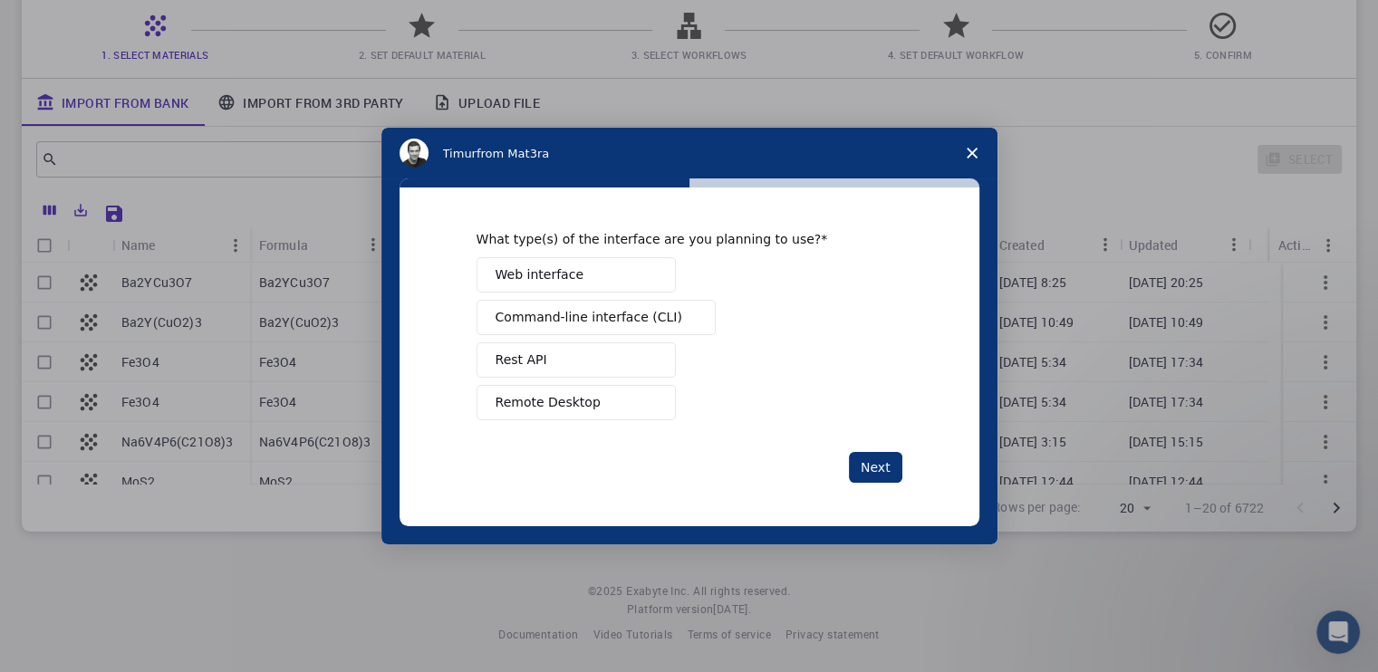
scroll to position [0, 0]
click at [859, 547] on div "Intercom messenger" at bounding box center [689, 336] width 1378 height 672
click at [873, 464] on button "Next" at bounding box center [875, 467] width 53 height 31
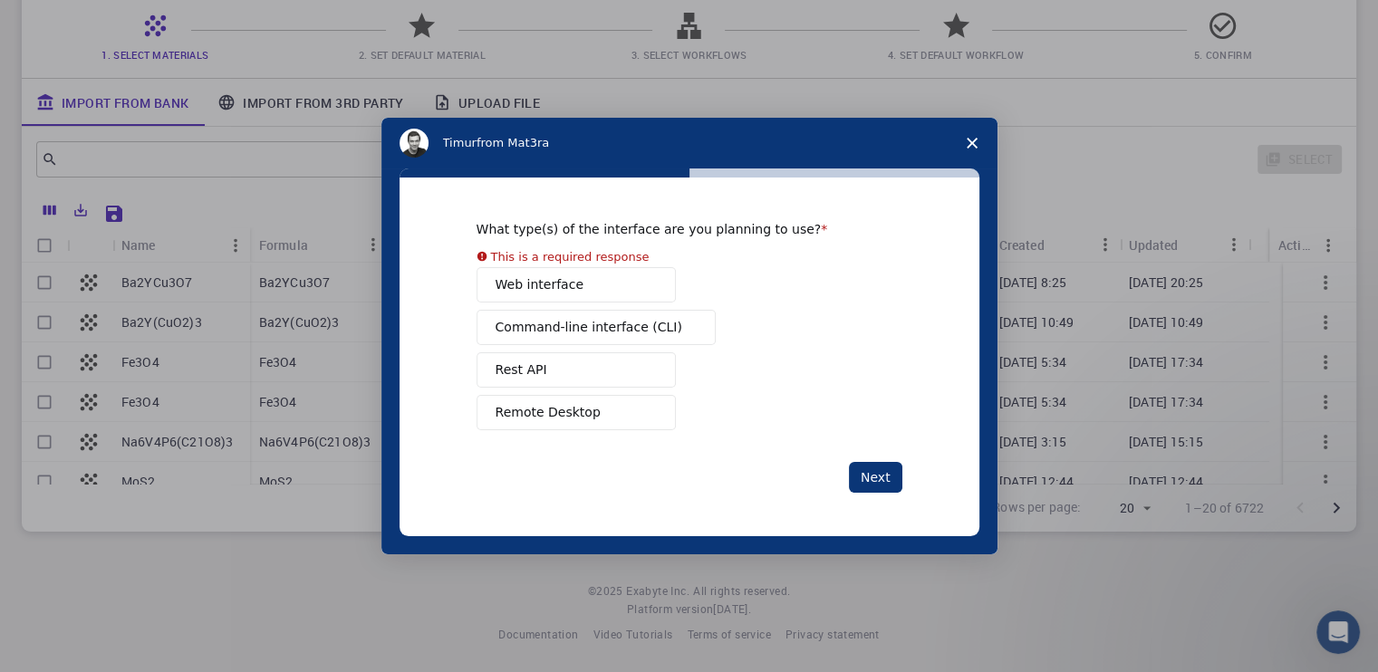
click at [576, 351] on div "Web interface Command-line interface (CLI) Rest API Remote Desktop" at bounding box center [689, 348] width 426 height 163
click at [542, 293] on div "Web interface Command-line interface (CLI) Rest API Remote Desktop" at bounding box center [689, 348] width 426 height 163
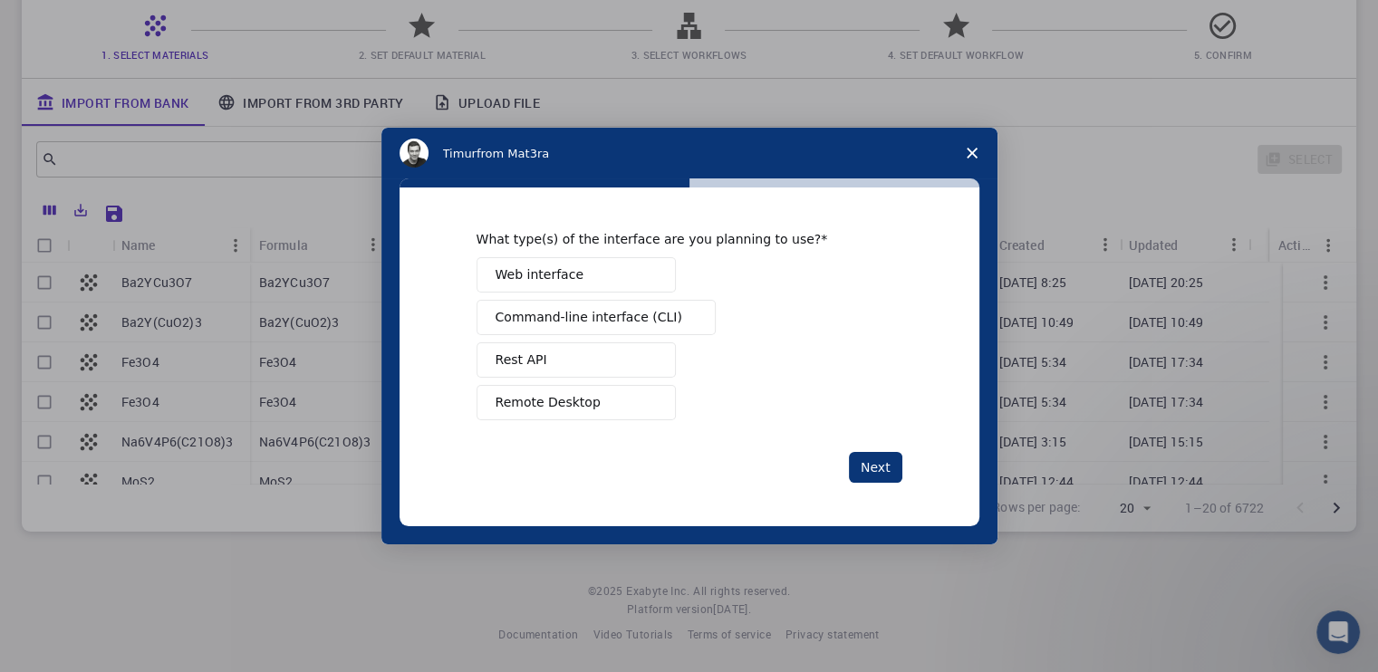
click at [543, 281] on span "Web interface" at bounding box center [539, 274] width 88 height 19
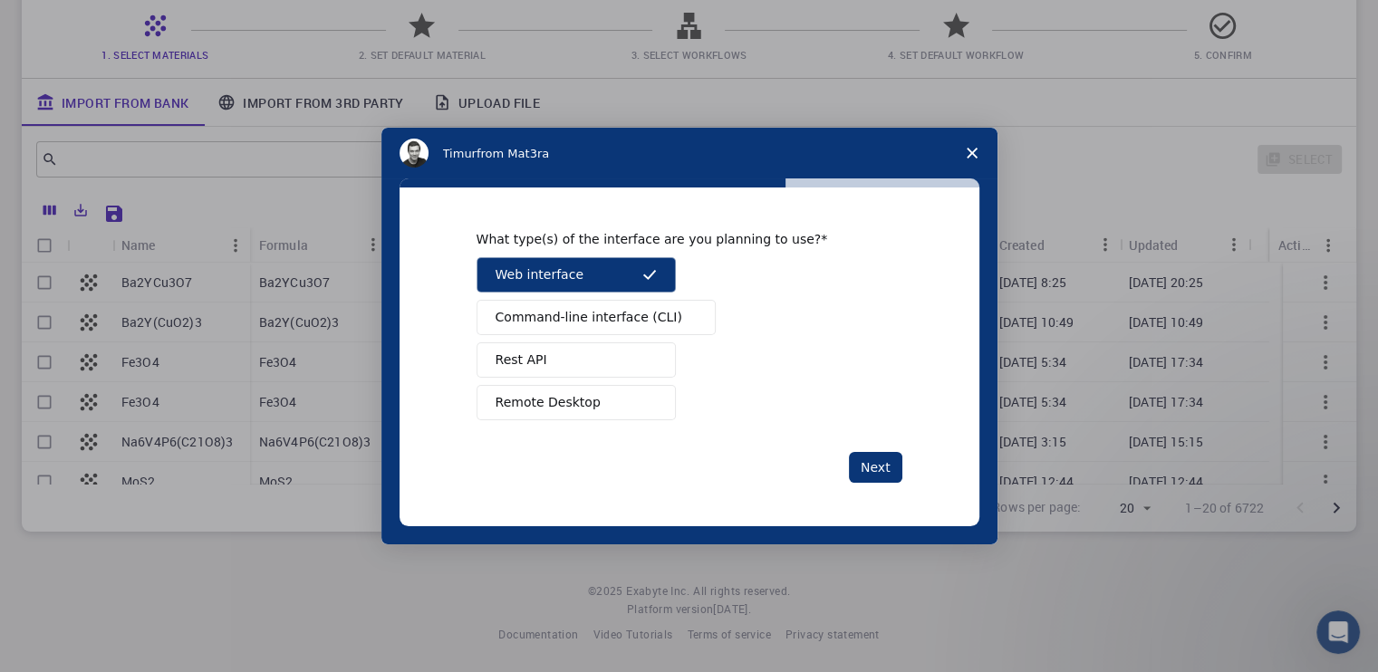
drag, startPoint x: 619, startPoint y: 303, endPoint x: 621, endPoint y: 313, distance: 10.3
click at [619, 309] on button "Command-line interface (CLI)" at bounding box center [595, 317] width 239 height 35
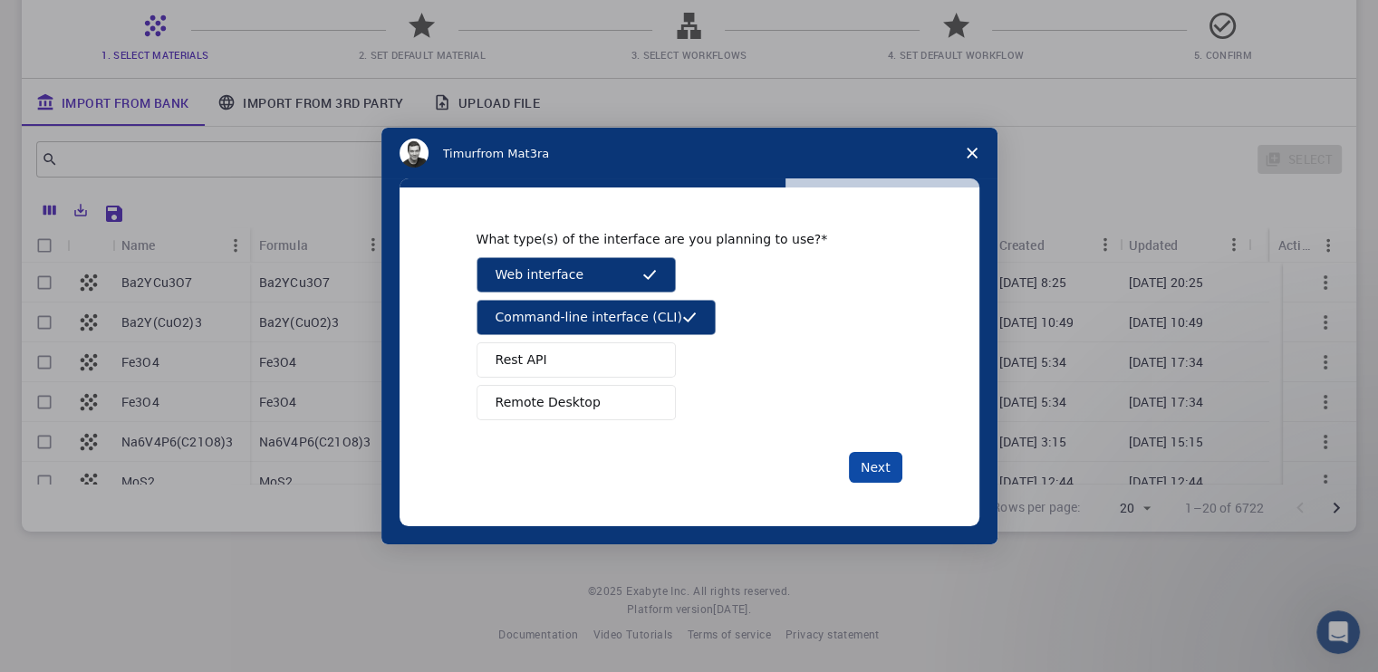
click at [880, 466] on button "Next" at bounding box center [875, 467] width 53 height 31
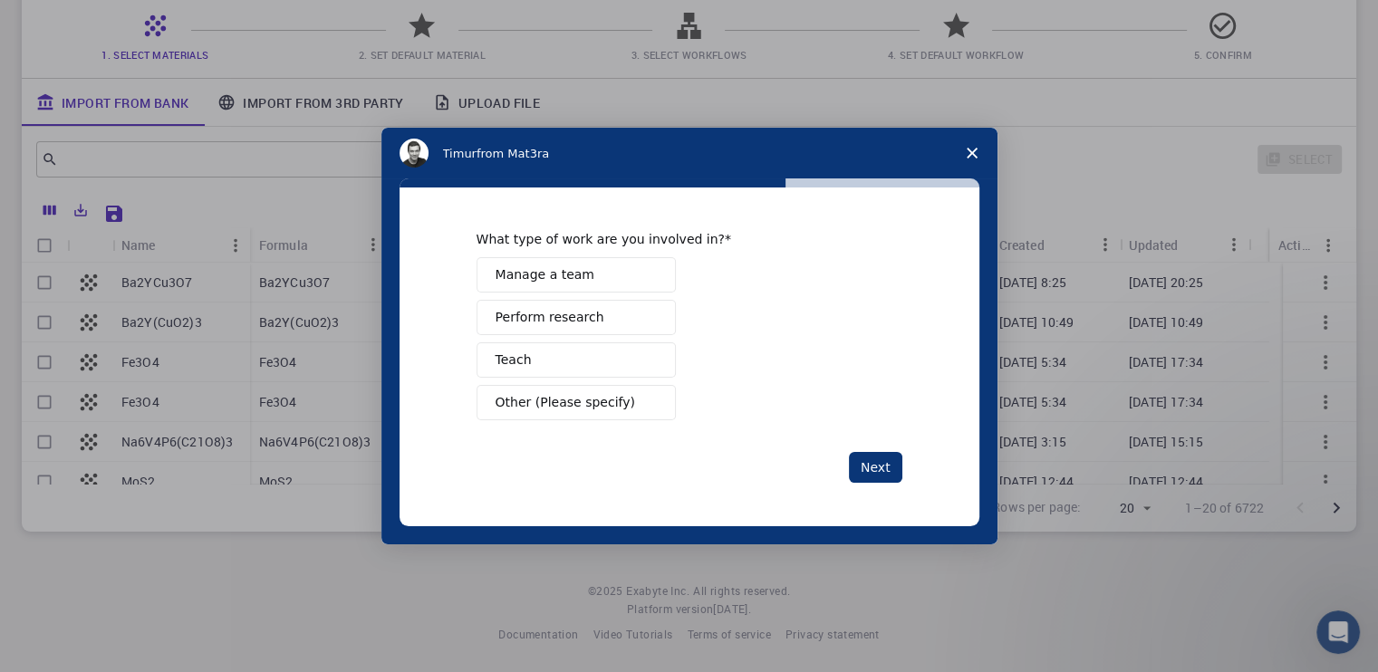
click at [596, 280] on button "Manage a team" at bounding box center [575, 274] width 199 height 35
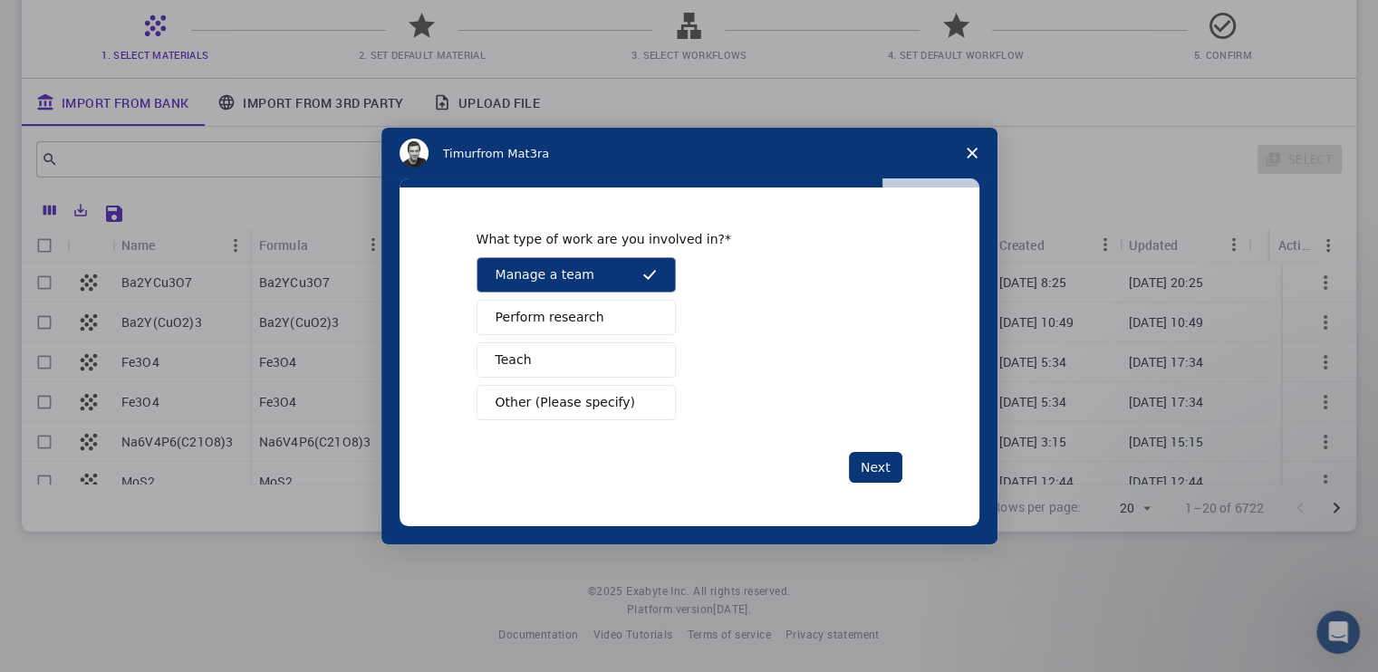
click at [593, 314] on button "Perform research" at bounding box center [575, 317] width 199 height 35
click at [593, 334] on button "Perform research" at bounding box center [575, 317] width 199 height 35
click at [618, 355] on button "Teach" at bounding box center [575, 359] width 199 height 35
click at [616, 326] on button "Perform research" at bounding box center [575, 317] width 199 height 35
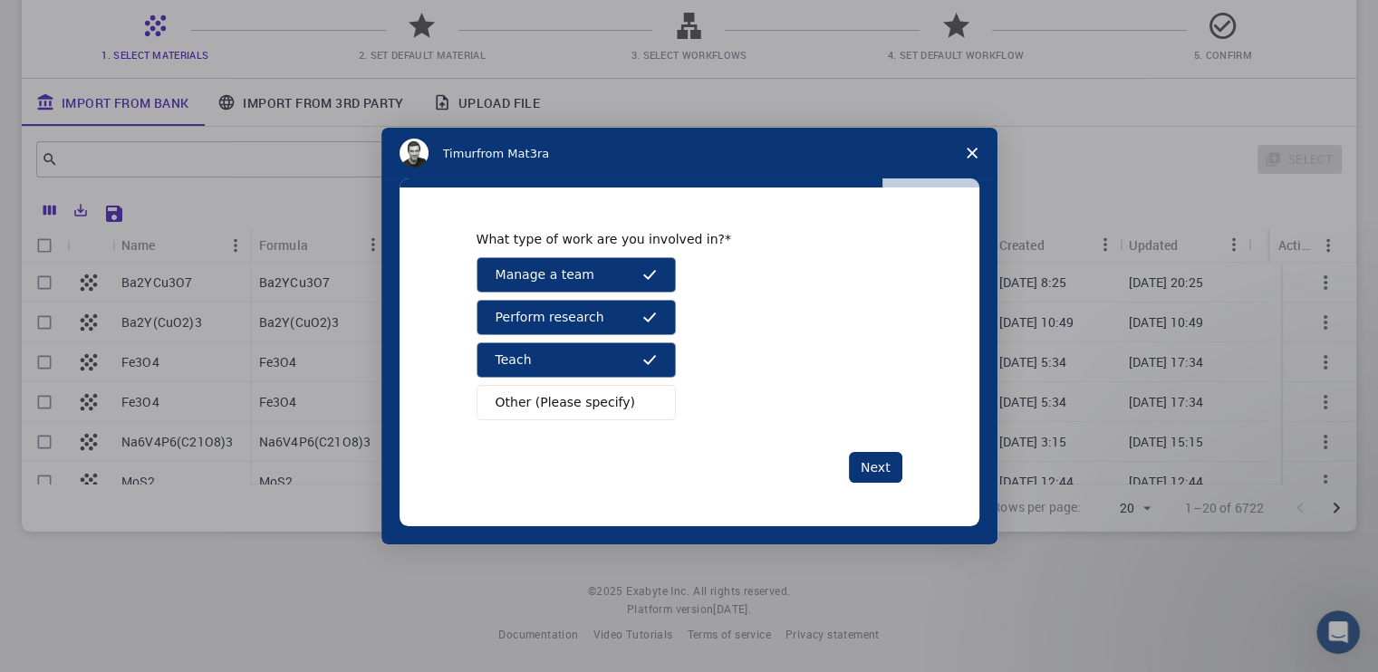
click at [873, 488] on div "What type of work are you involved in? Manage a team Perform research Teach Oth…" at bounding box center [689, 356] width 580 height 338
click at [874, 474] on button "Next" at bounding box center [875, 467] width 53 height 31
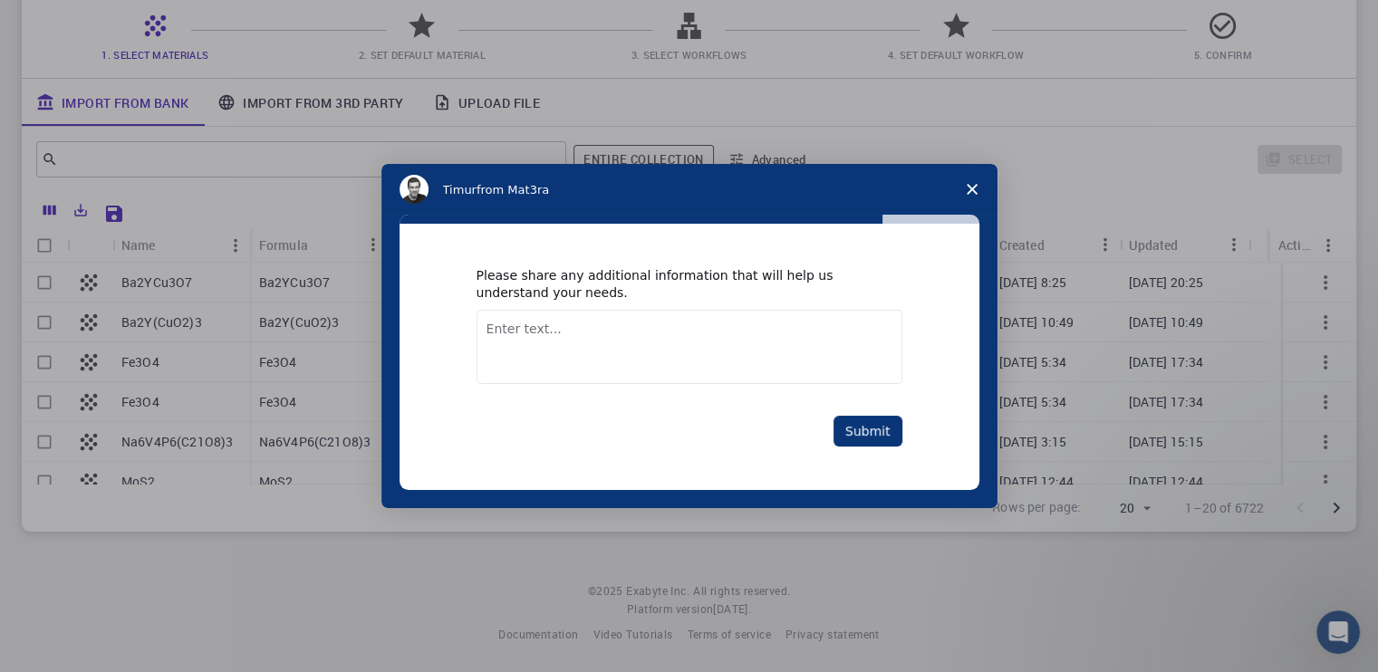
click at [557, 344] on textarea "Enter text..." at bounding box center [689, 347] width 426 height 74
type textarea "dfbdbb"
click at [888, 423] on button "Submit" at bounding box center [867, 431] width 69 height 31
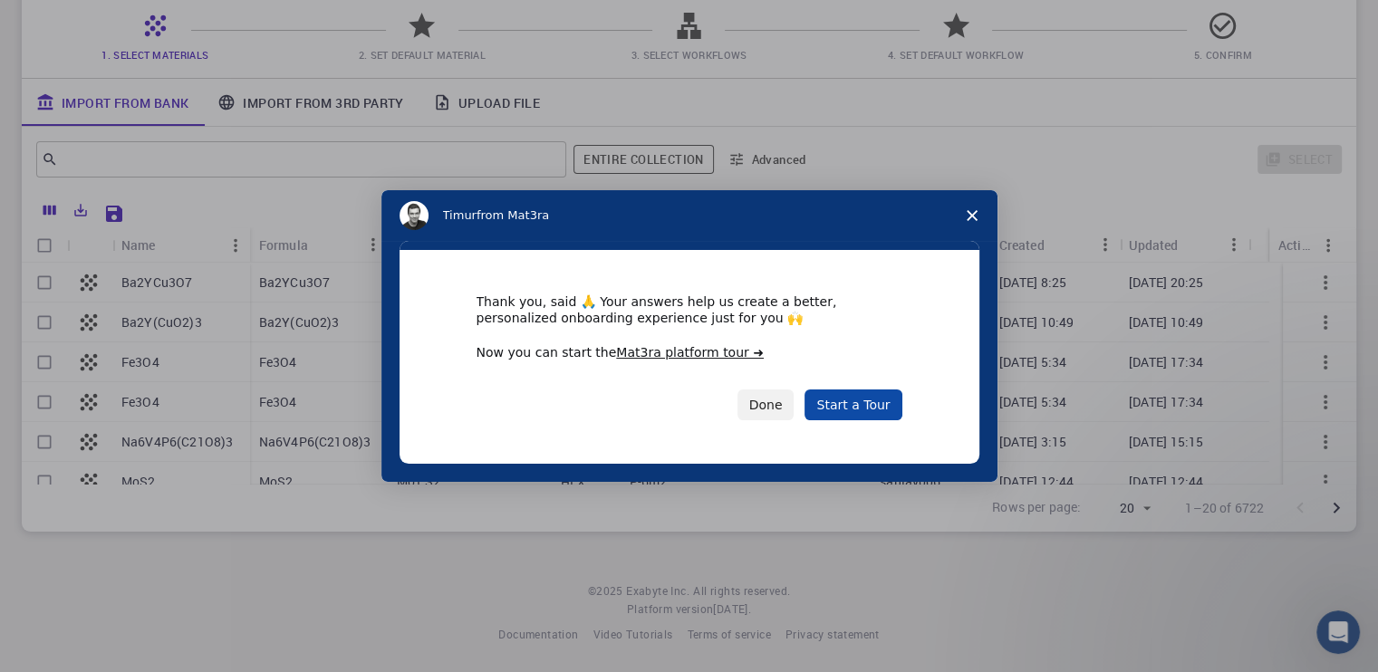
click at [869, 406] on link "Start a Tour" at bounding box center [852, 404] width 97 height 31
click at [767, 406] on button "Done" at bounding box center [765, 404] width 57 height 31
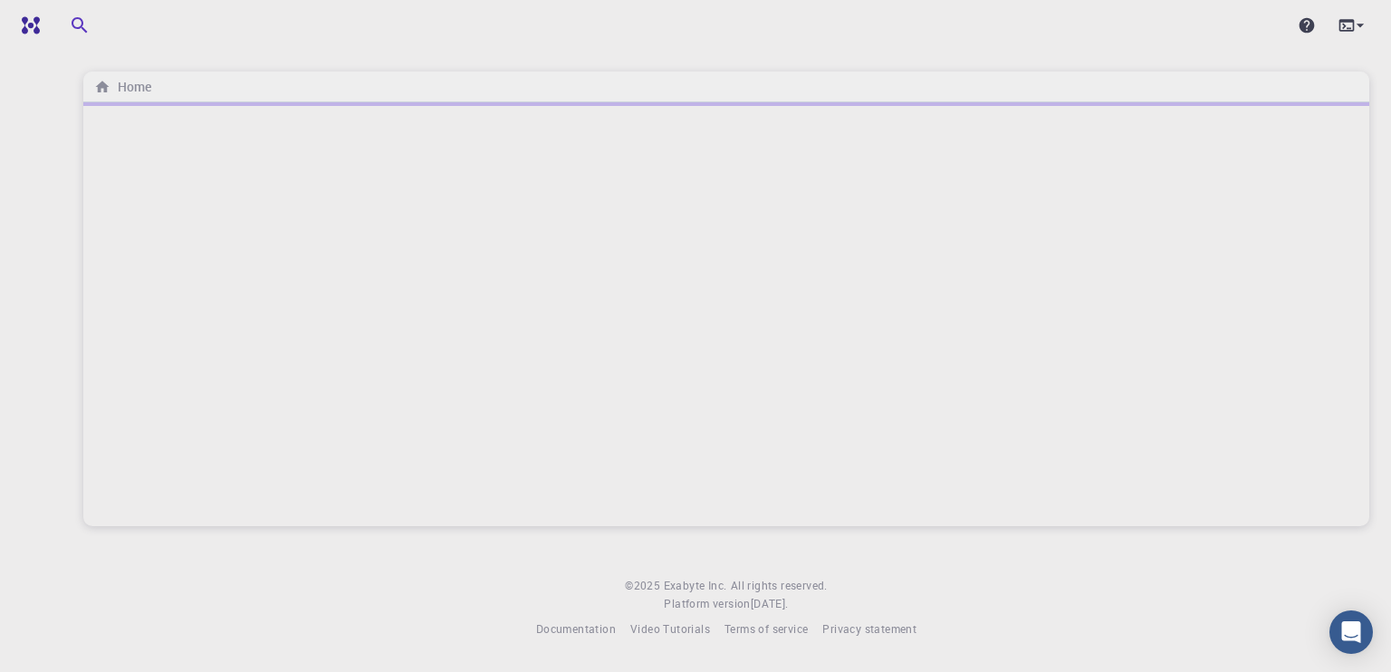
click at [272, 325] on div at bounding box center [726, 314] width 1286 height 424
drag, startPoint x: 594, startPoint y: 233, endPoint x: 591, endPoint y: 244, distance: 11.2
click at [591, 244] on div at bounding box center [726, 314] width 1286 height 424
drag, startPoint x: 135, startPoint y: 91, endPoint x: 228, endPoint y: 283, distance: 213.5
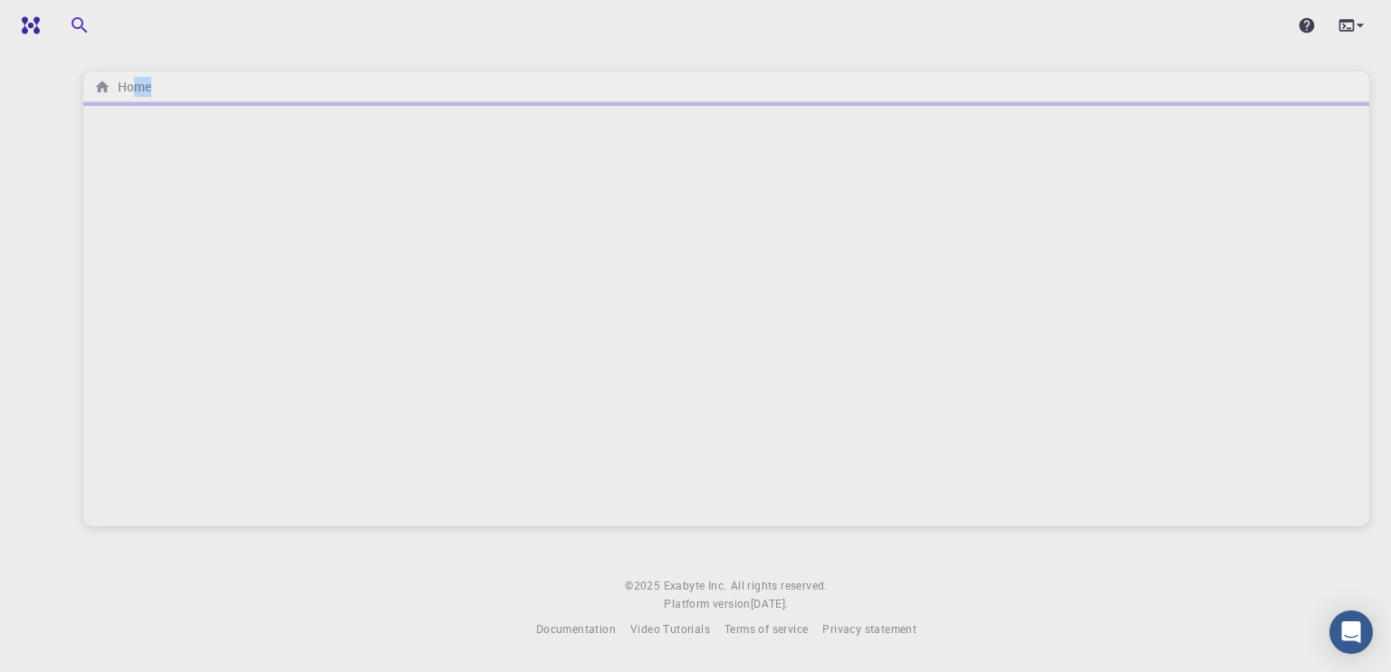
click at [228, 285] on main "Home" at bounding box center [726, 299] width 1286 height 455
click at [123, 93] on h6 "Home" at bounding box center [130, 87] width 41 height 20
click at [108, 85] on icon "breadcrumb" at bounding box center [102, 87] width 16 height 16
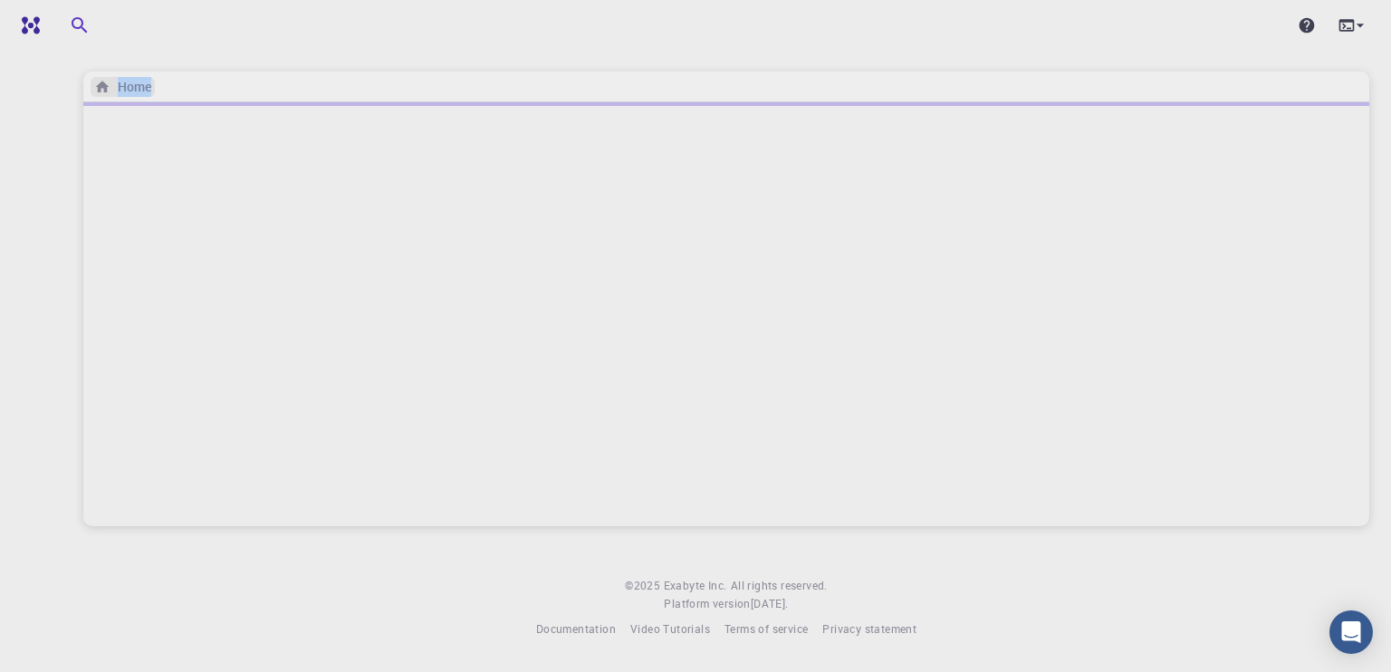
click at [108, 85] on icon "breadcrumb" at bounding box center [102, 87] width 16 height 16
click at [936, 450] on div at bounding box center [726, 314] width 1286 height 424
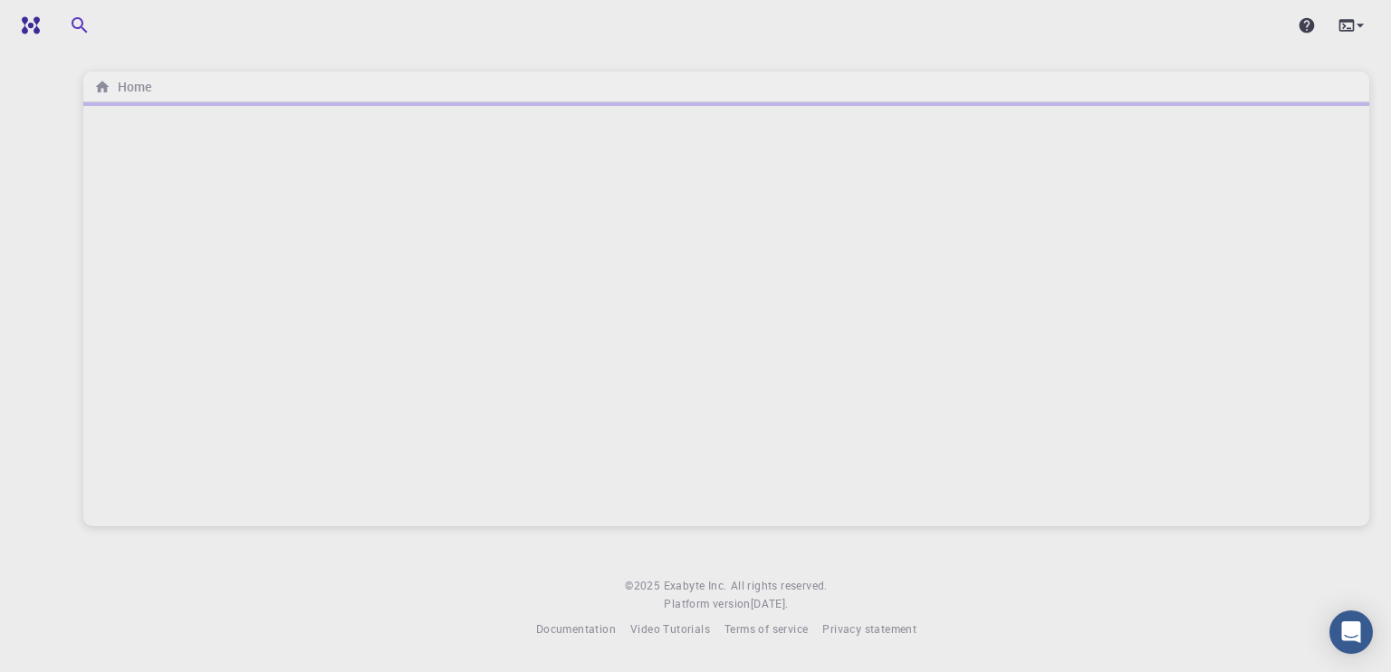
drag, startPoint x: 935, startPoint y: 517, endPoint x: 933, endPoint y: 537, distance: 20.0
click at [933, 537] on div "Home © 2025 Exabyte Inc. All rights reserved. Platform version [DATE] . Documen…" at bounding box center [727, 333] width 1330 height 667
drag, startPoint x: 922, startPoint y: 520, endPoint x: 917, endPoint y: 536, distance: 16.9
click at [917, 536] on div "Home © 2025 Exabyte Inc. All rights reserved. Platform version [DATE] . Documen…" at bounding box center [727, 333] width 1330 height 667
drag, startPoint x: 851, startPoint y: 497, endPoint x: 597, endPoint y: 421, distance: 265.6
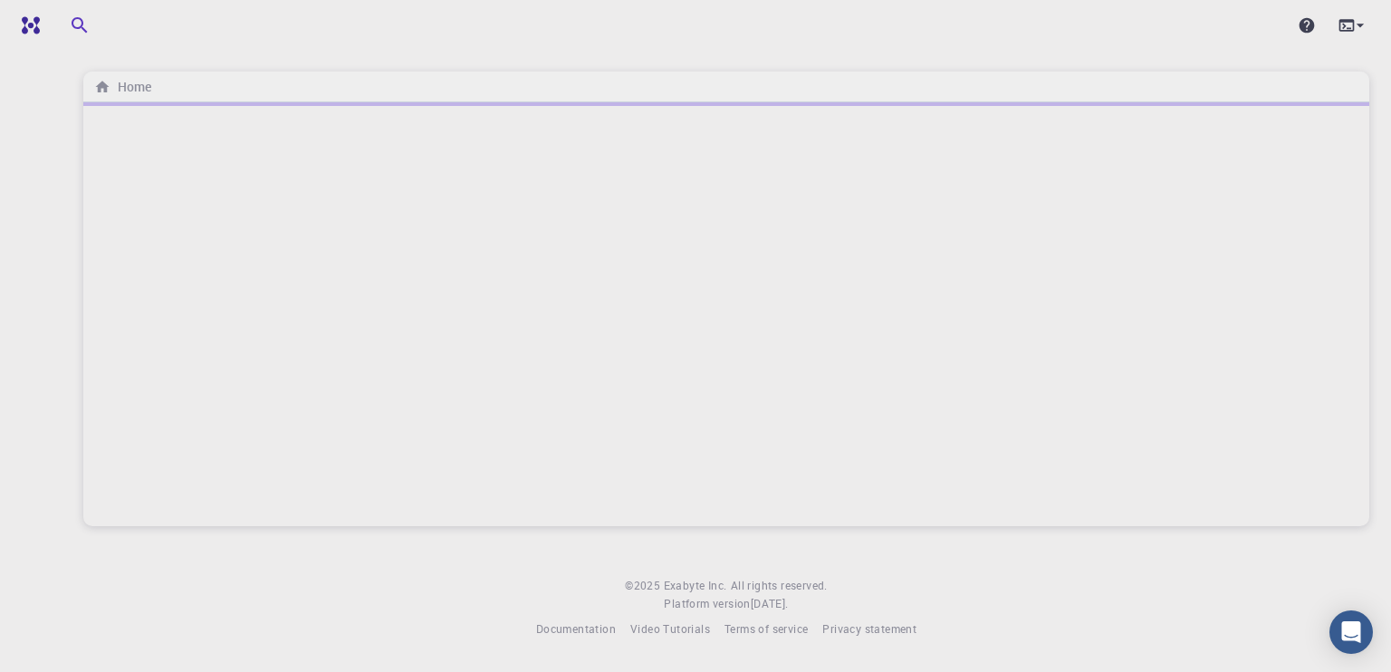
click at [813, 522] on div at bounding box center [726, 314] width 1286 height 424
click at [41, 28] on img at bounding box center [34, 25] width 25 height 18
click at [1350, 28] on icon at bounding box center [1346, 25] width 15 height 12
click at [1330, 65] on ul at bounding box center [1251, 60] width 235 height 14
click at [1223, 33] on div at bounding box center [695, 336] width 1391 height 672
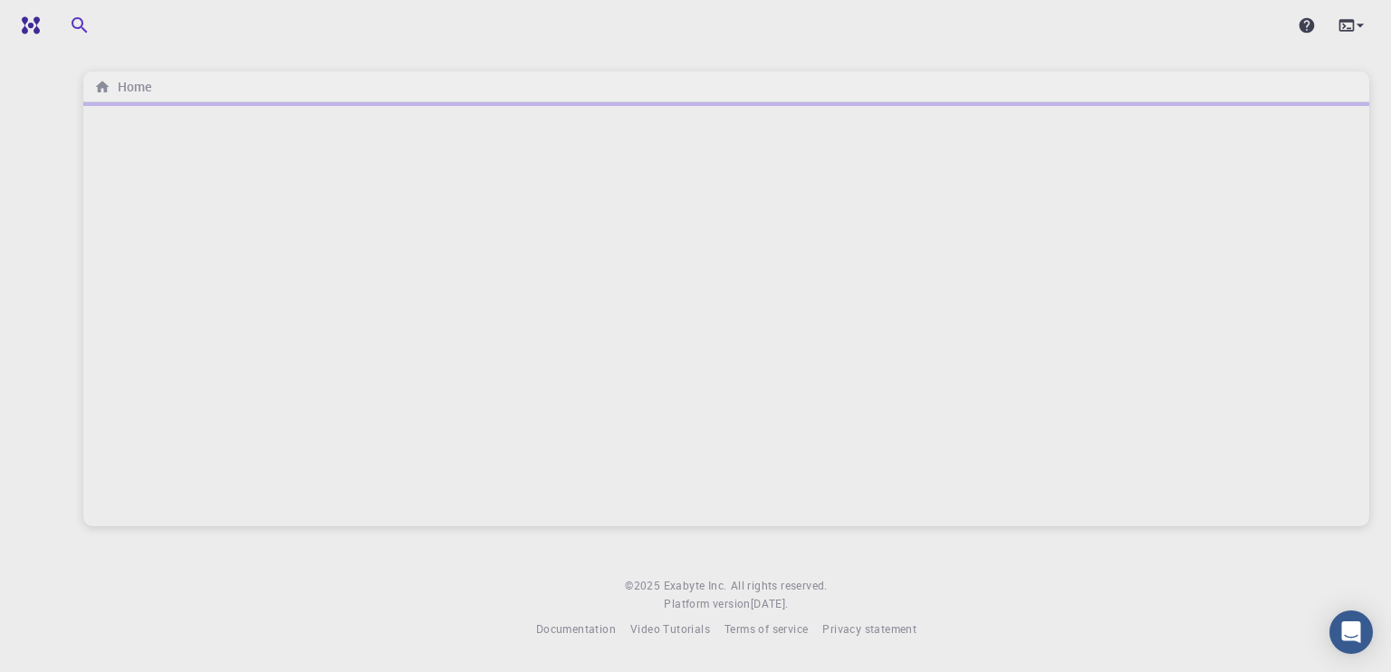
drag, startPoint x: 979, startPoint y: 167, endPoint x: 913, endPoint y: 230, distance: 91.6
click at [978, 173] on div at bounding box center [726, 314] width 1286 height 424
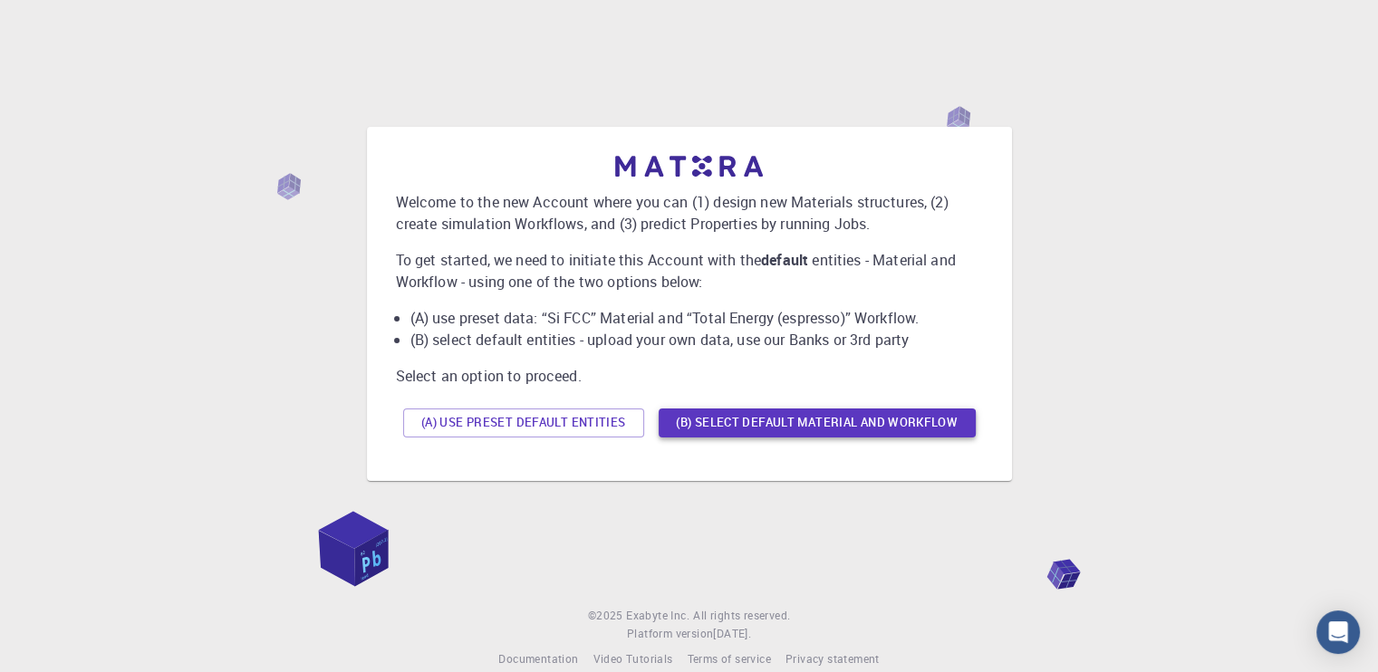
click at [859, 428] on button "(B) Select default material and workflow" at bounding box center [816, 422] width 317 height 29
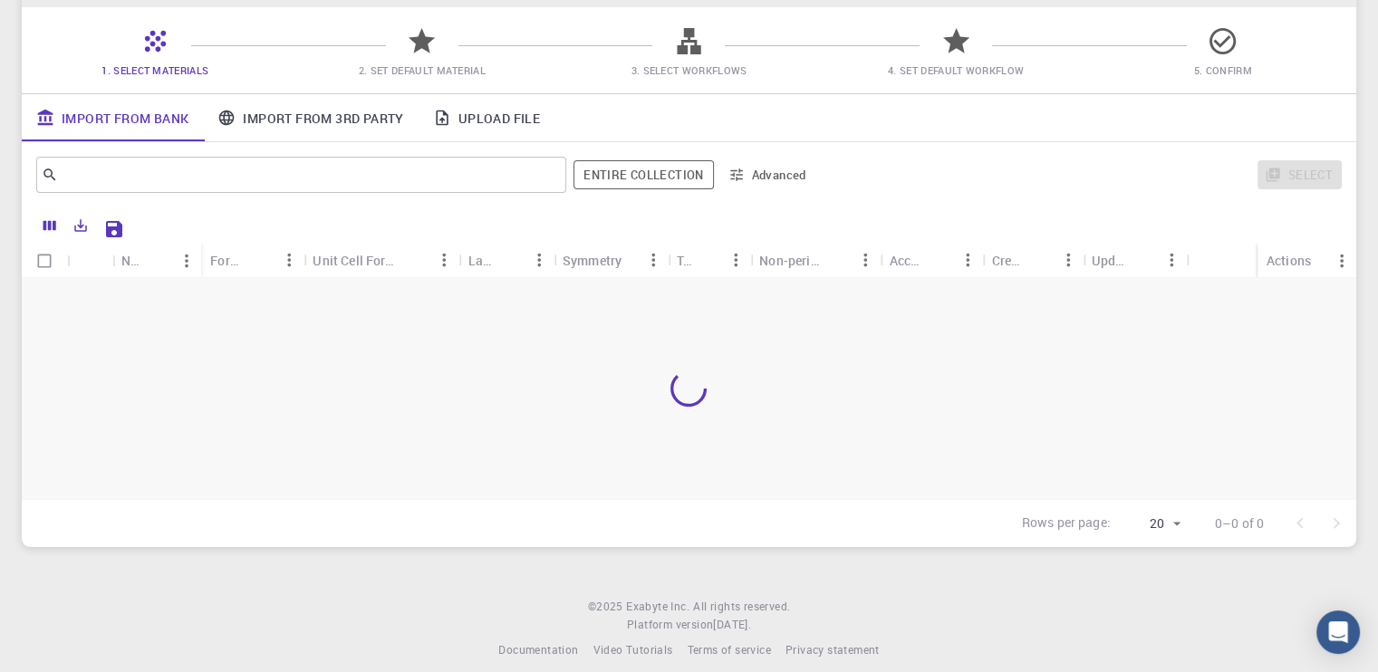
scroll to position [149, 0]
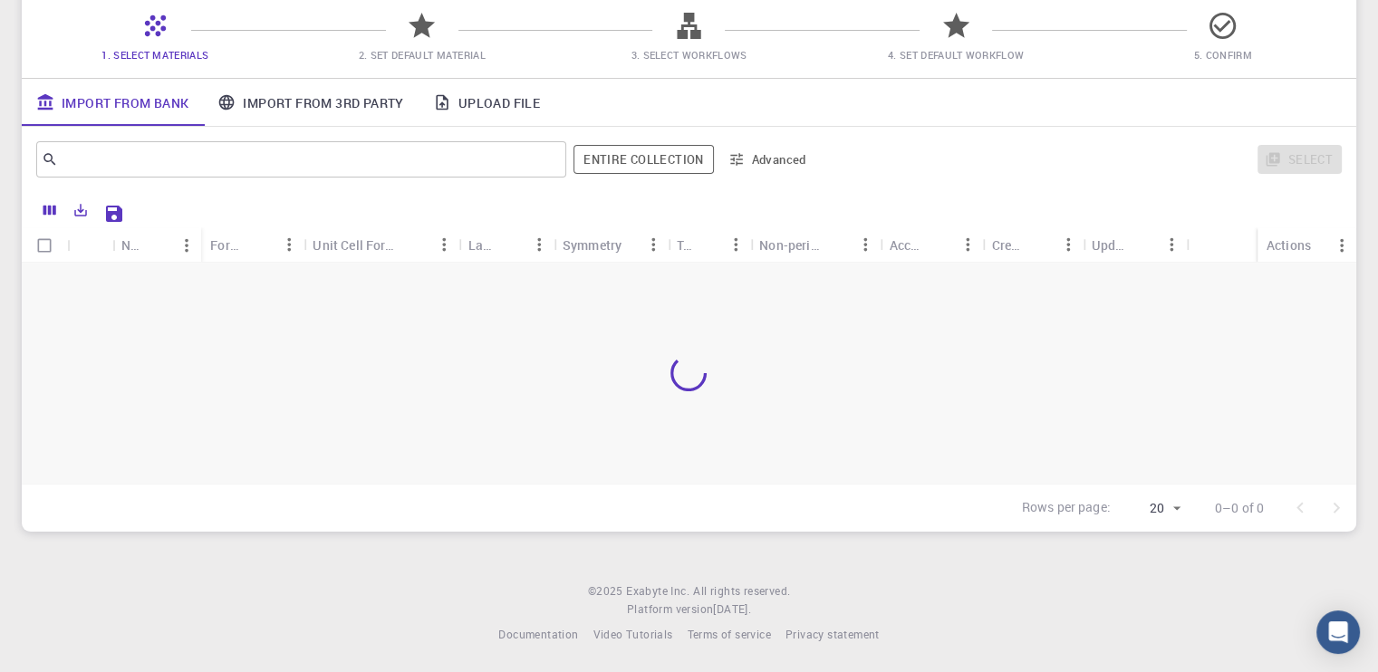
click at [749, 380] on div at bounding box center [689, 373] width 1334 height 221
click at [1342, 622] on icon "Open Intercom Messenger" at bounding box center [1338, 632] width 24 height 24
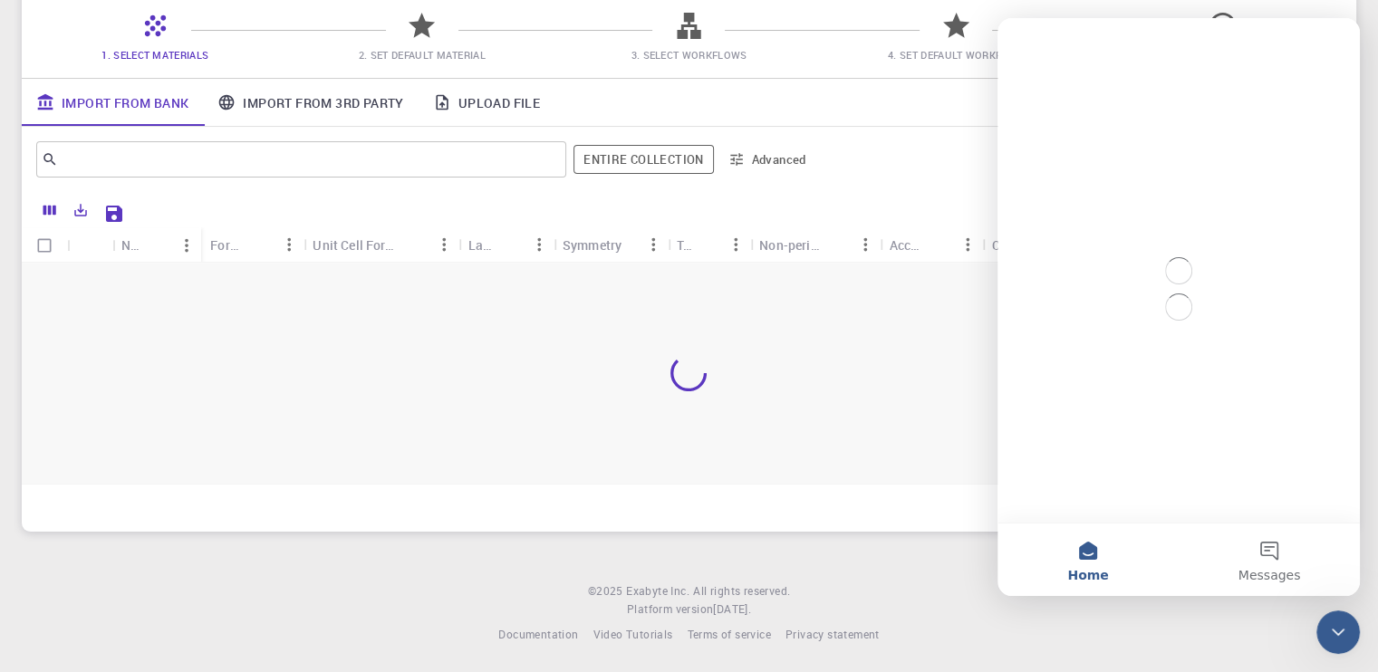
scroll to position [0, 0]
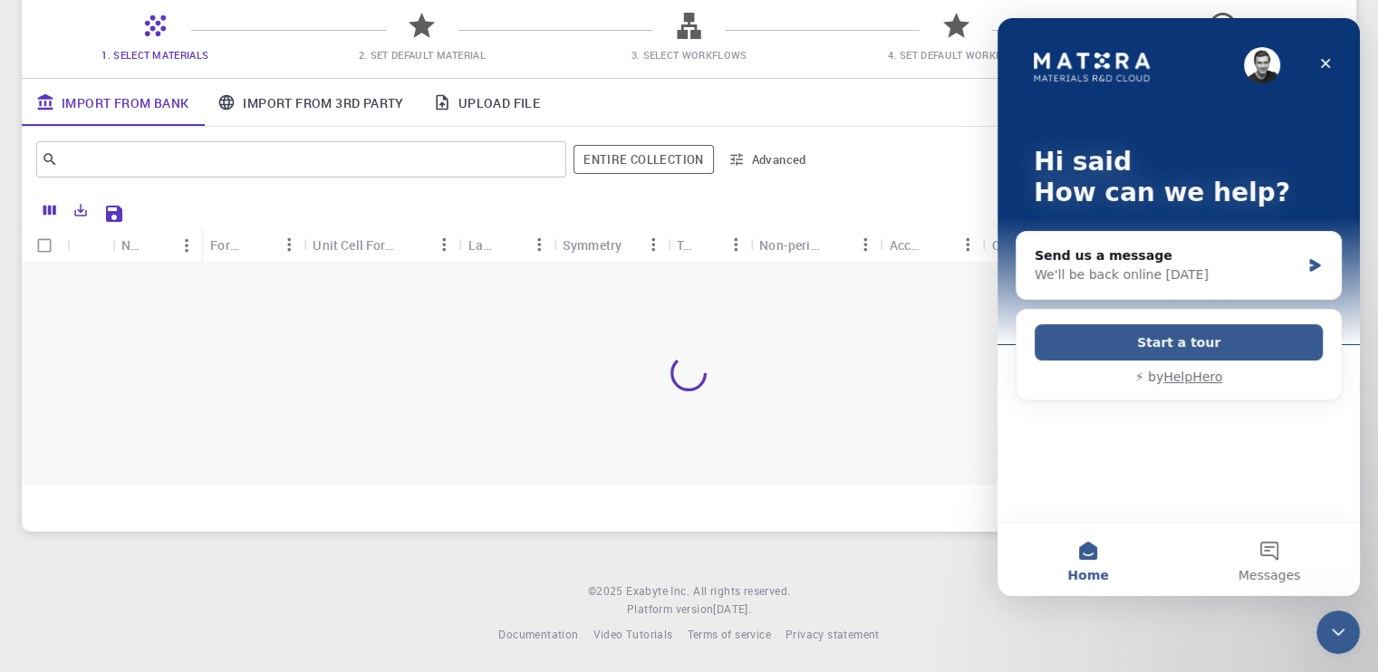
click at [806, 304] on div at bounding box center [689, 373] width 1334 height 221
